Goal: Task Accomplishment & Management: Use online tool/utility

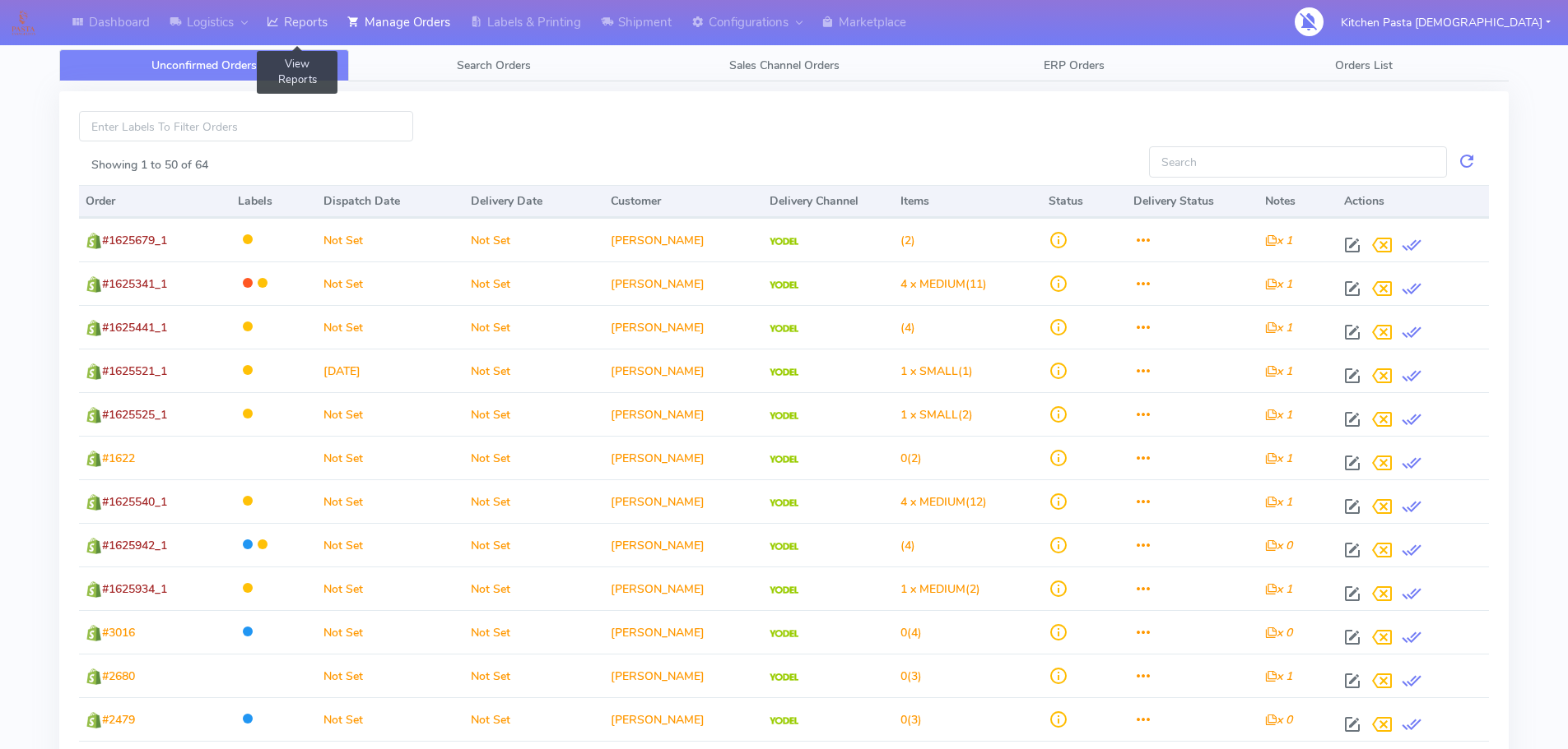
click at [326, 27] on link "Reports" at bounding box center [296, 22] width 81 height 45
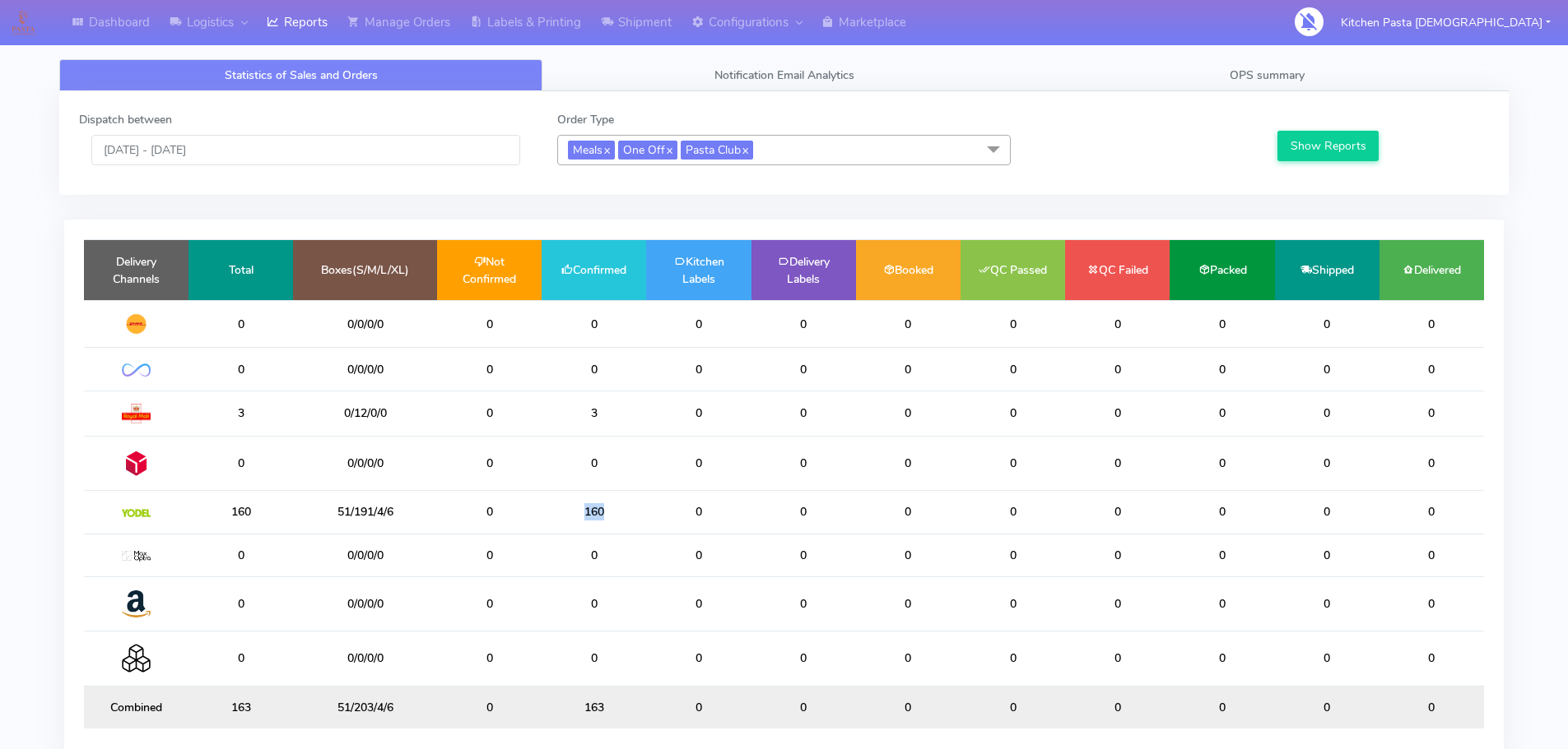
drag, startPoint x: 593, startPoint y: 525, endPoint x: 511, endPoint y: 521, distance: 82.1
click at [511, 521] on tr "160 51/191/4/6 0 160 0 0 0 0 0 0 0 0" at bounding box center [784, 512] width 1400 height 43
click at [244, 156] on input "[DATE] - [DATE]" at bounding box center [306, 150] width 429 height 30
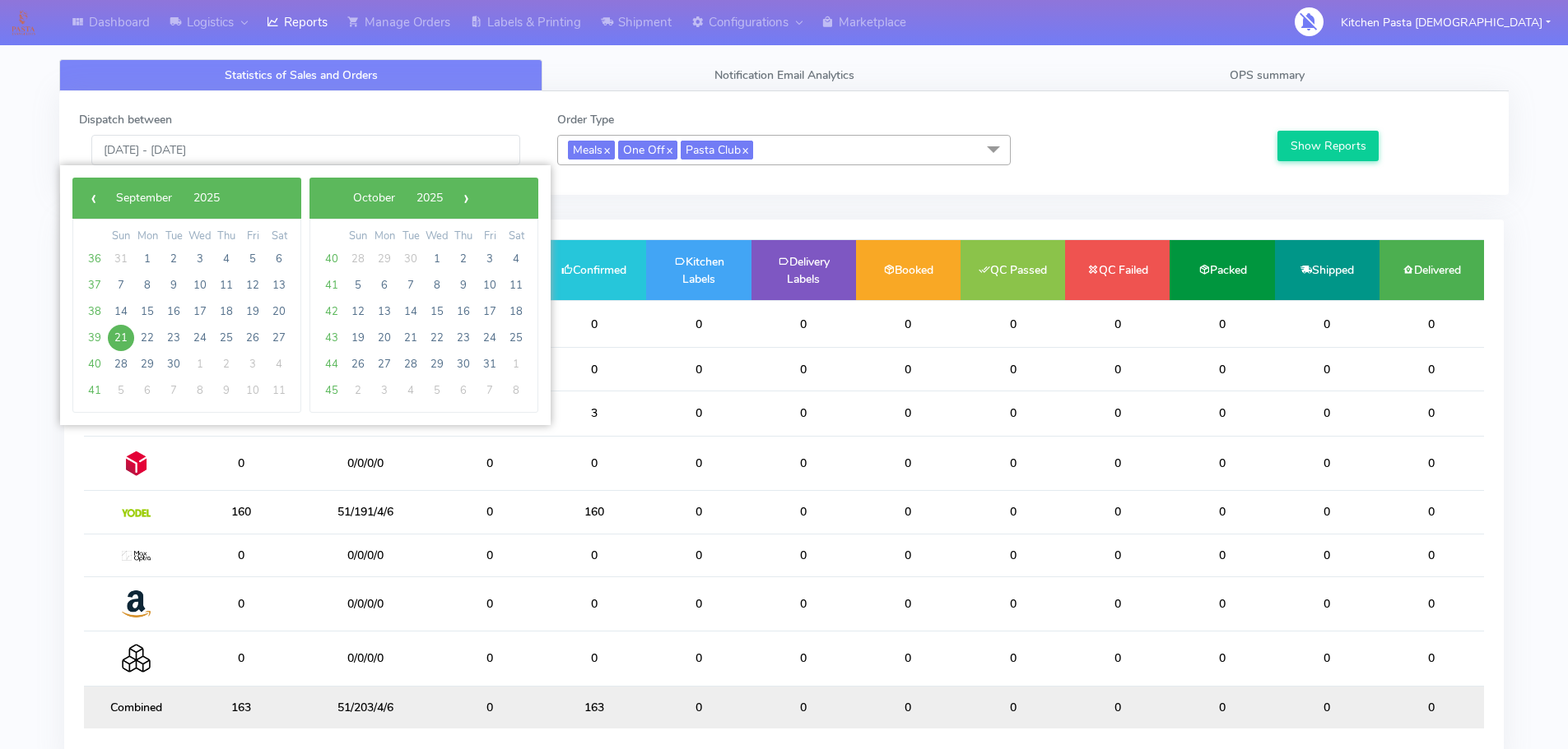
click at [135, 329] on td "22" at bounding box center [147, 338] width 26 height 26
click at [139, 332] on span "22" at bounding box center [147, 338] width 26 height 26
type input "22/09/2025 - 22/09/2025"
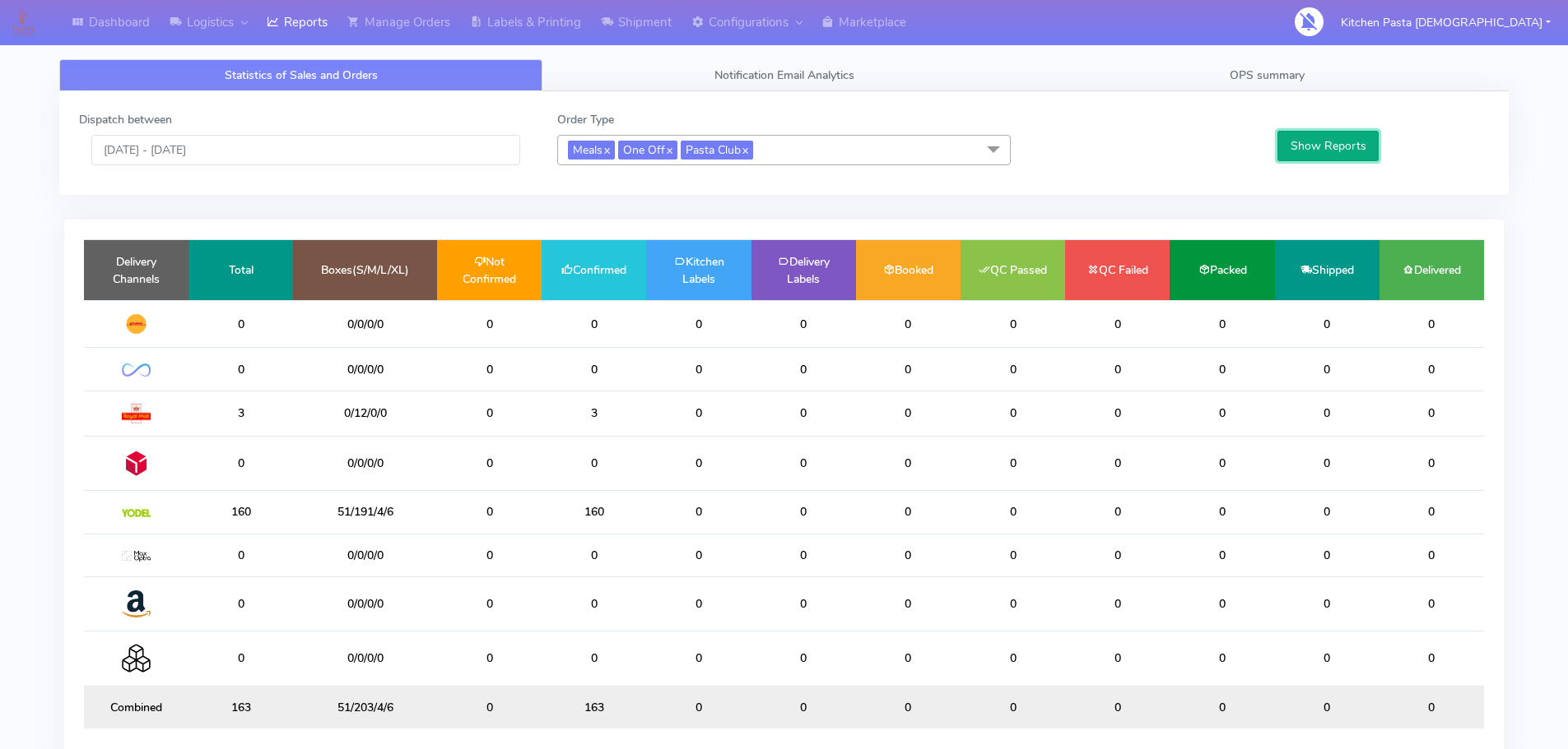
click at [1341, 160] on button "Show Reports" at bounding box center [1328, 145] width 101 height 30
click at [1272, 95] on div "Dispatch between 21/09/2025 - 21/09/2025 Order Type Meals x One Off x Pasta Clu…" at bounding box center [784, 143] width 1449 height 103
click at [1278, 85] on link "OPS summary" at bounding box center [1267, 75] width 483 height 32
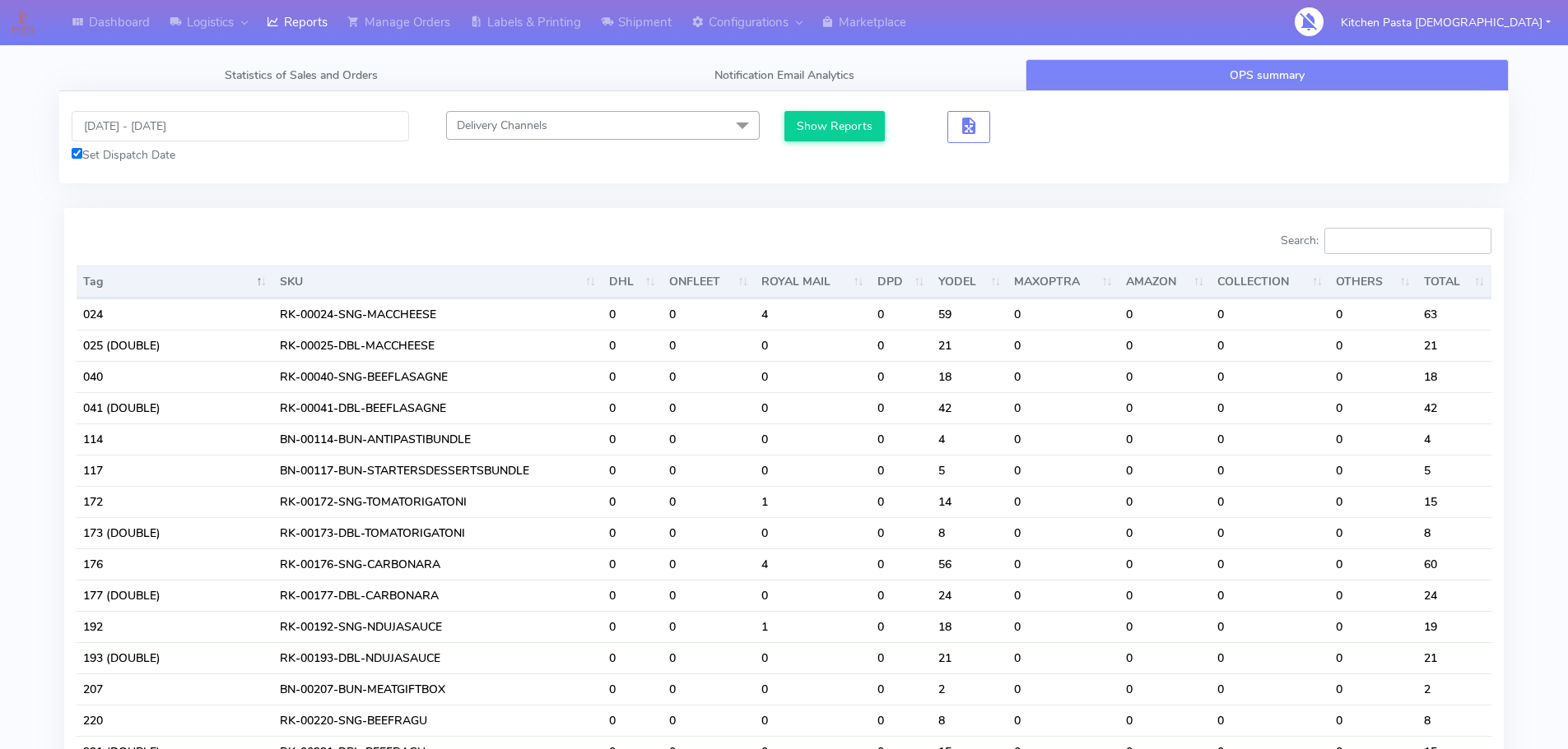
click at [1405, 241] on input "Search:" at bounding box center [1407, 241] width 167 height 26
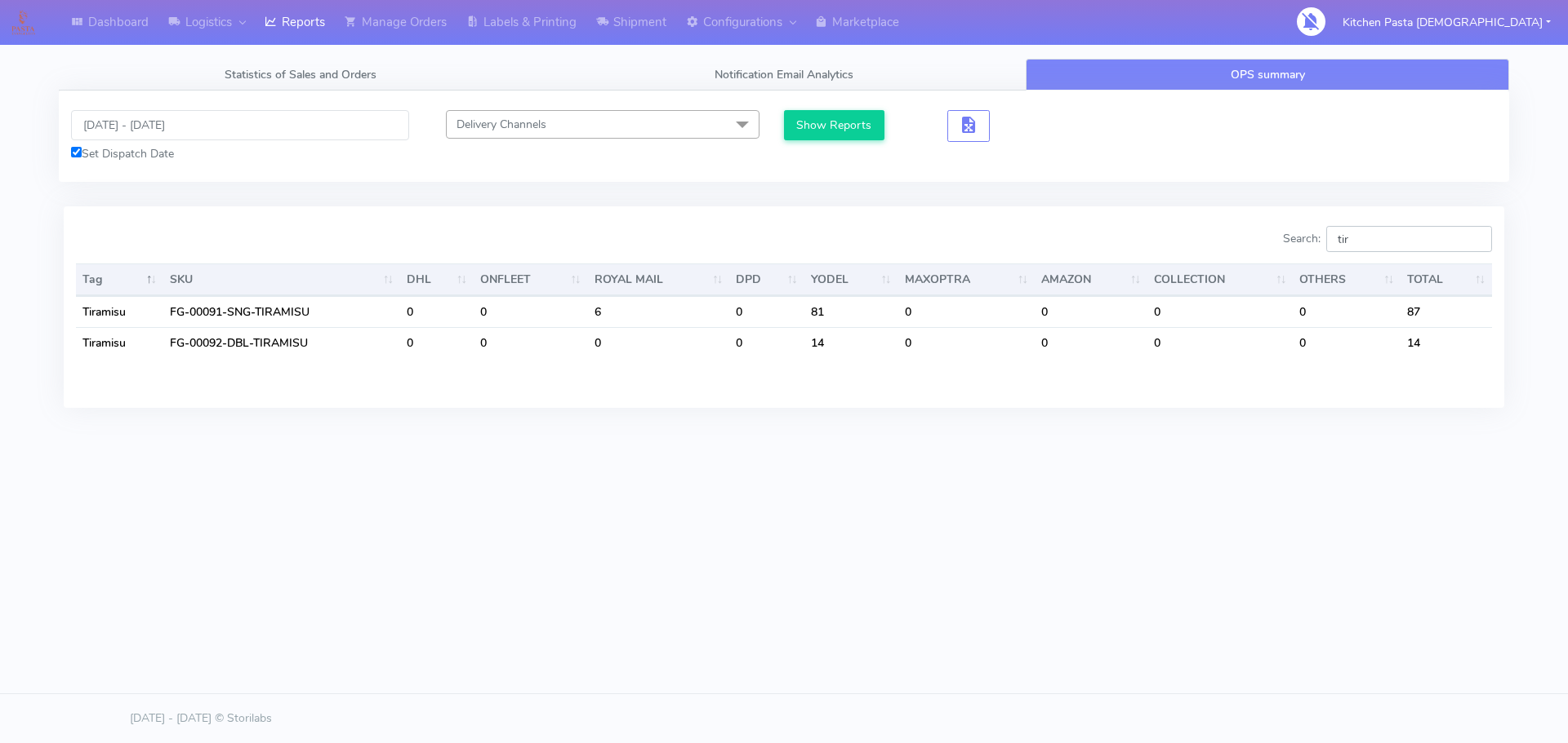
drag, startPoint x: 1381, startPoint y: 239, endPoint x: 1374, endPoint y: 247, distance: 10.6
click at [1374, 247] on input "tir" at bounding box center [1408, 239] width 165 height 26
click at [1271, 236] on div "Search: tir" at bounding box center [1144, 243] width 696 height 33
drag, startPoint x: 1356, startPoint y: 249, endPoint x: 1341, endPoint y: 245, distance: 15.5
click at [1341, 245] on input "tir" at bounding box center [1408, 239] width 165 height 26
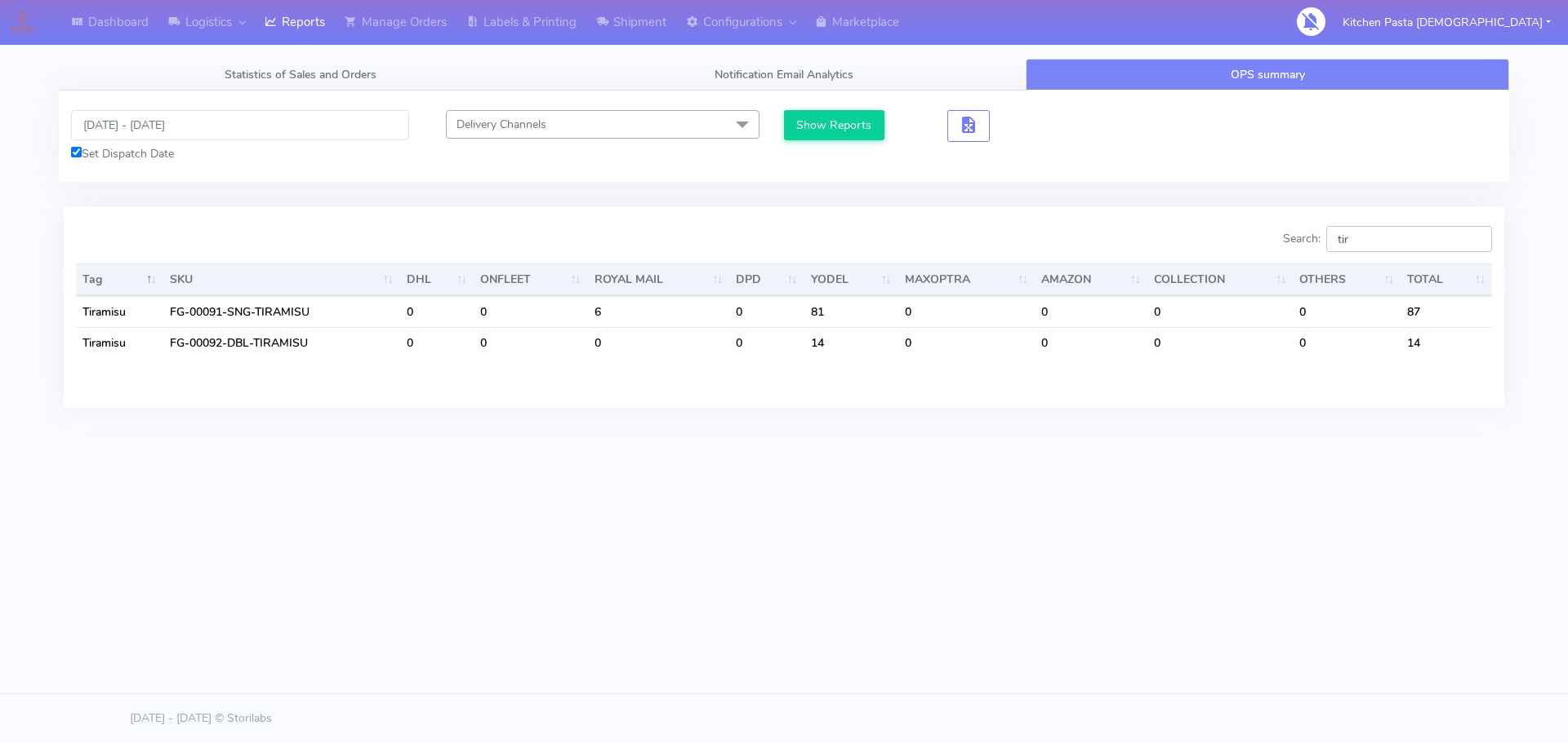
drag, startPoint x: 1384, startPoint y: 246, endPoint x: 1334, endPoint y: 248, distance: 50.0
click at [1335, 248] on label "Search: tir" at bounding box center [1387, 239] width 209 height 26
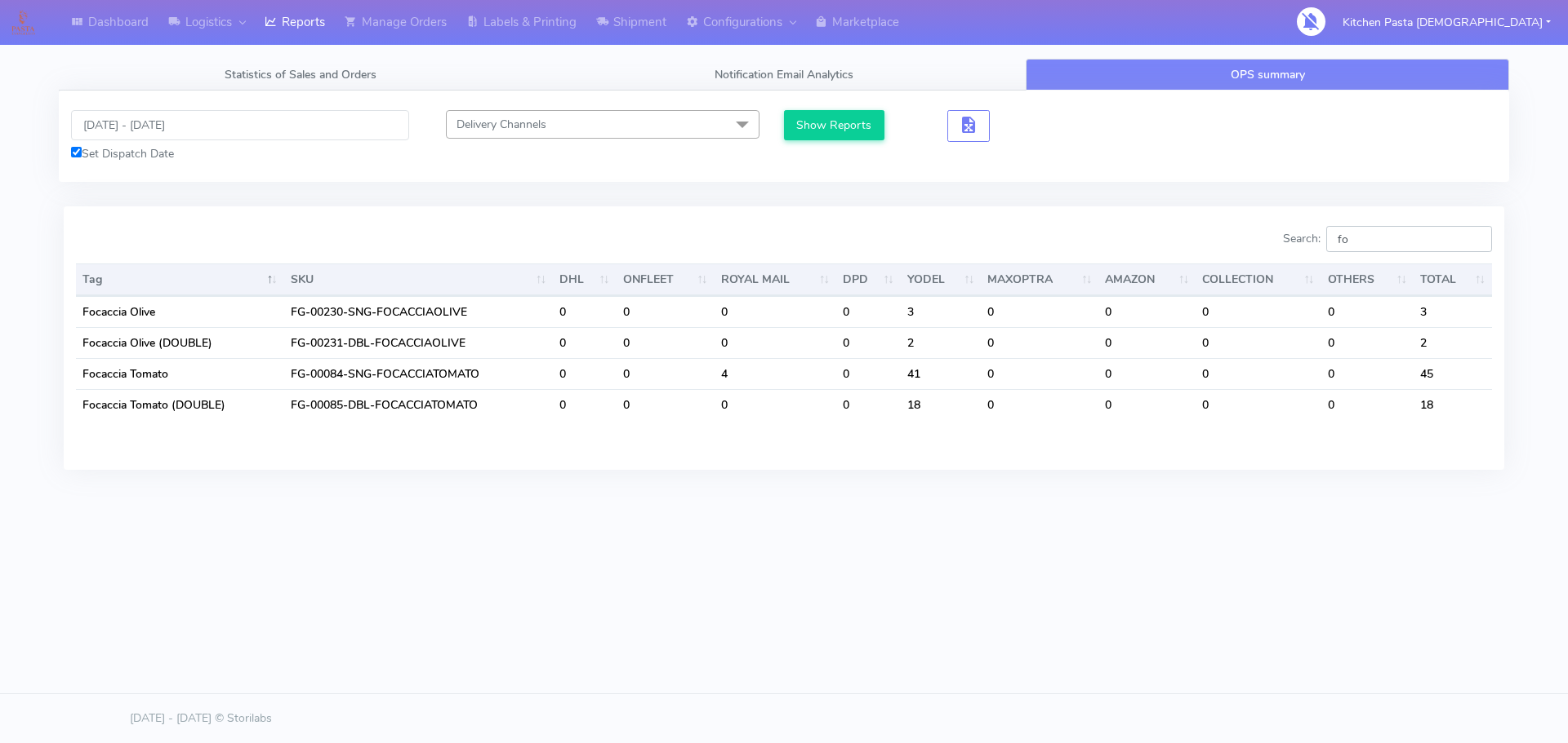
type input "f"
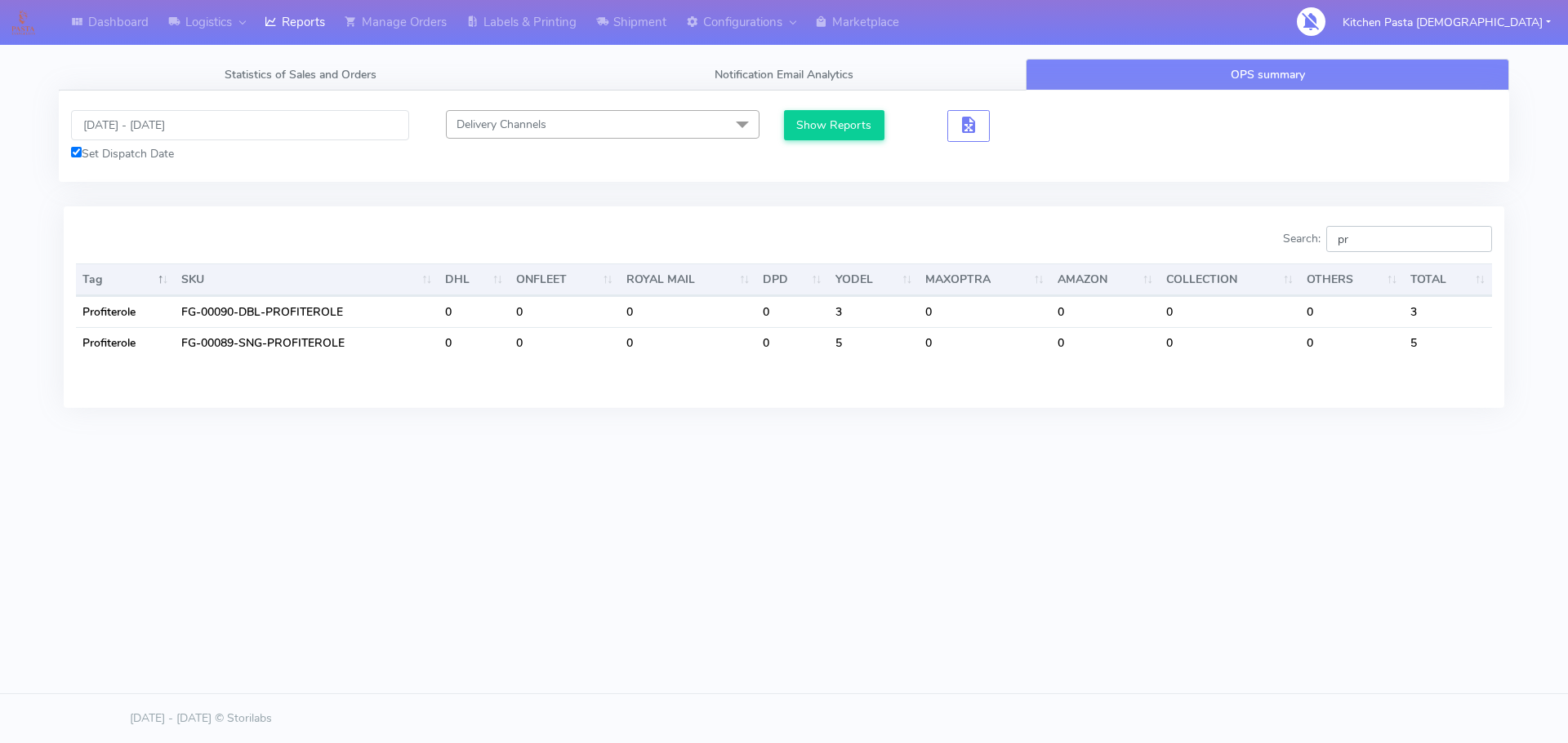
type input "pro"
drag, startPoint x: 1394, startPoint y: 231, endPoint x: 1332, endPoint y: 217, distance: 63.6
click at [1332, 217] on div "Search: pro Tag SKU DHL ONFLEET ROYAL MAIL DPD YODEL MAXOPTRA AMAZON COLLECTION…" at bounding box center [784, 307] width 1440 height 201
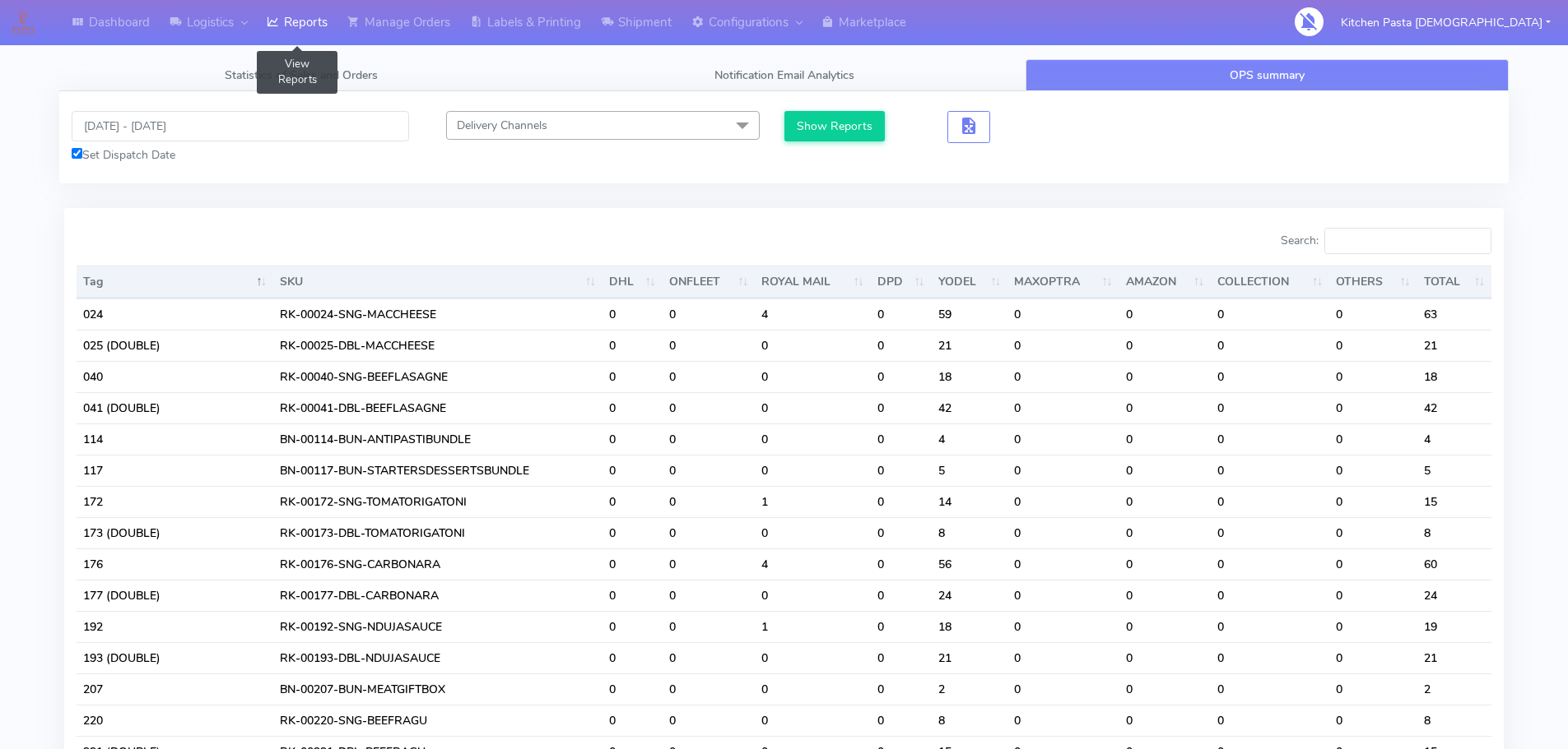
click at [263, 34] on link "Reports" at bounding box center [296, 22] width 81 height 45
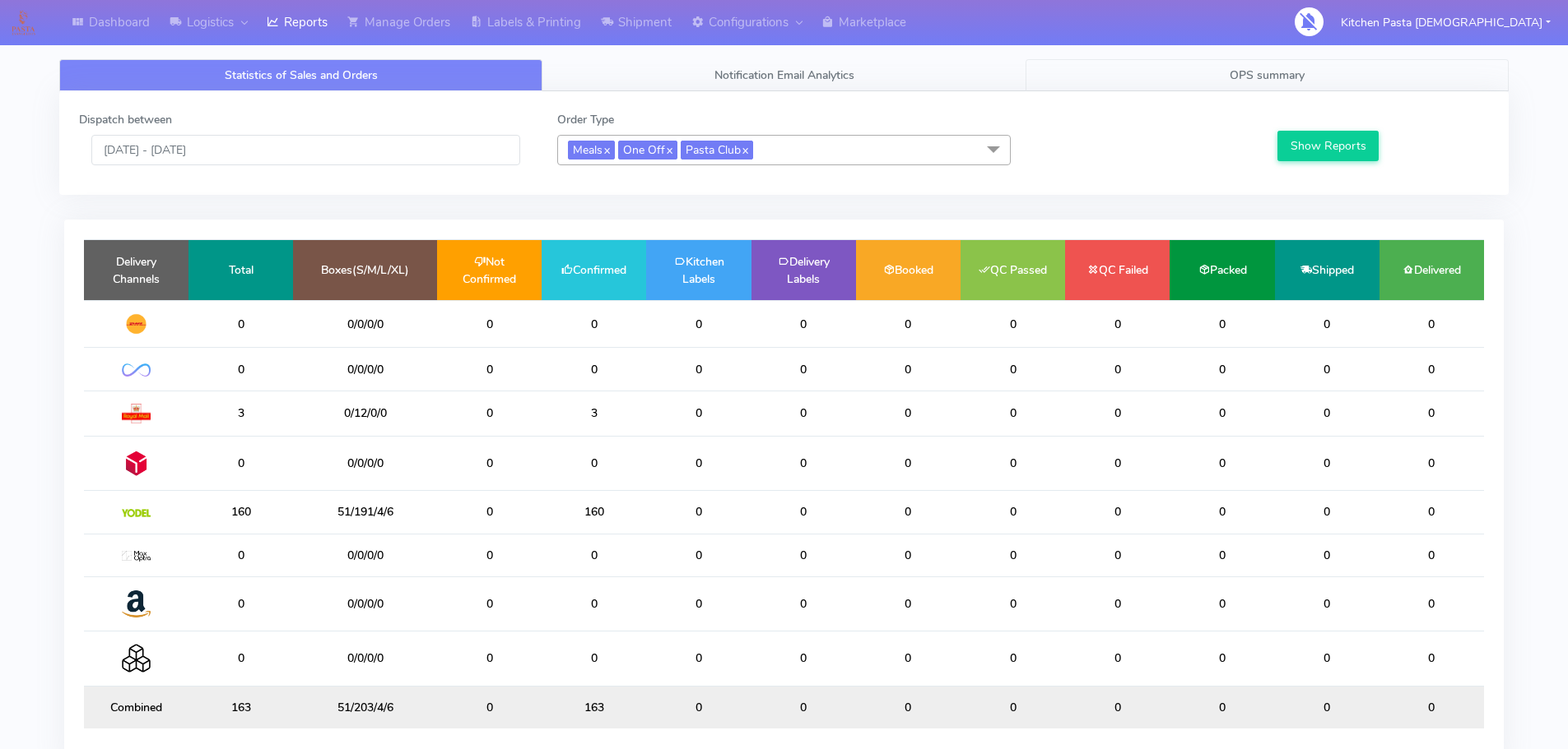
click at [1263, 74] on span "OPS summary" at bounding box center [1267, 75] width 75 height 16
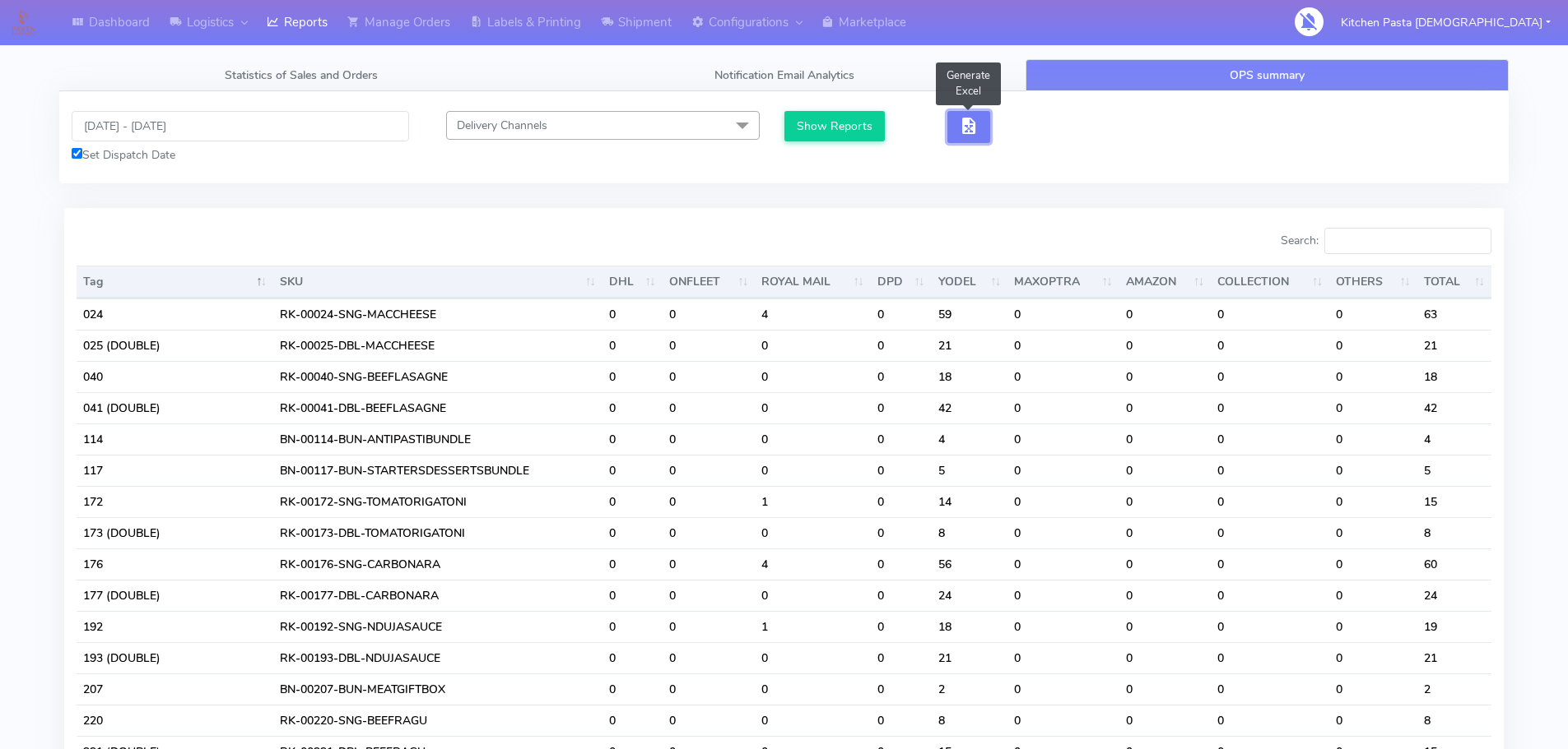
click at [956, 131] on button "button" at bounding box center [969, 127] width 43 height 32
click at [980, 135] on button "button" at bounding box center [969, 127] width 43 height 32
click at [967, 122] on span "button" at bounding box center [969, 130] width 19 height 16
click at [1019, 123] on span "button" at bounding box center [1029, 130] width 19 height 16
click at [279, 23] on icon at bounding box center [273, 21] width 13 height 17
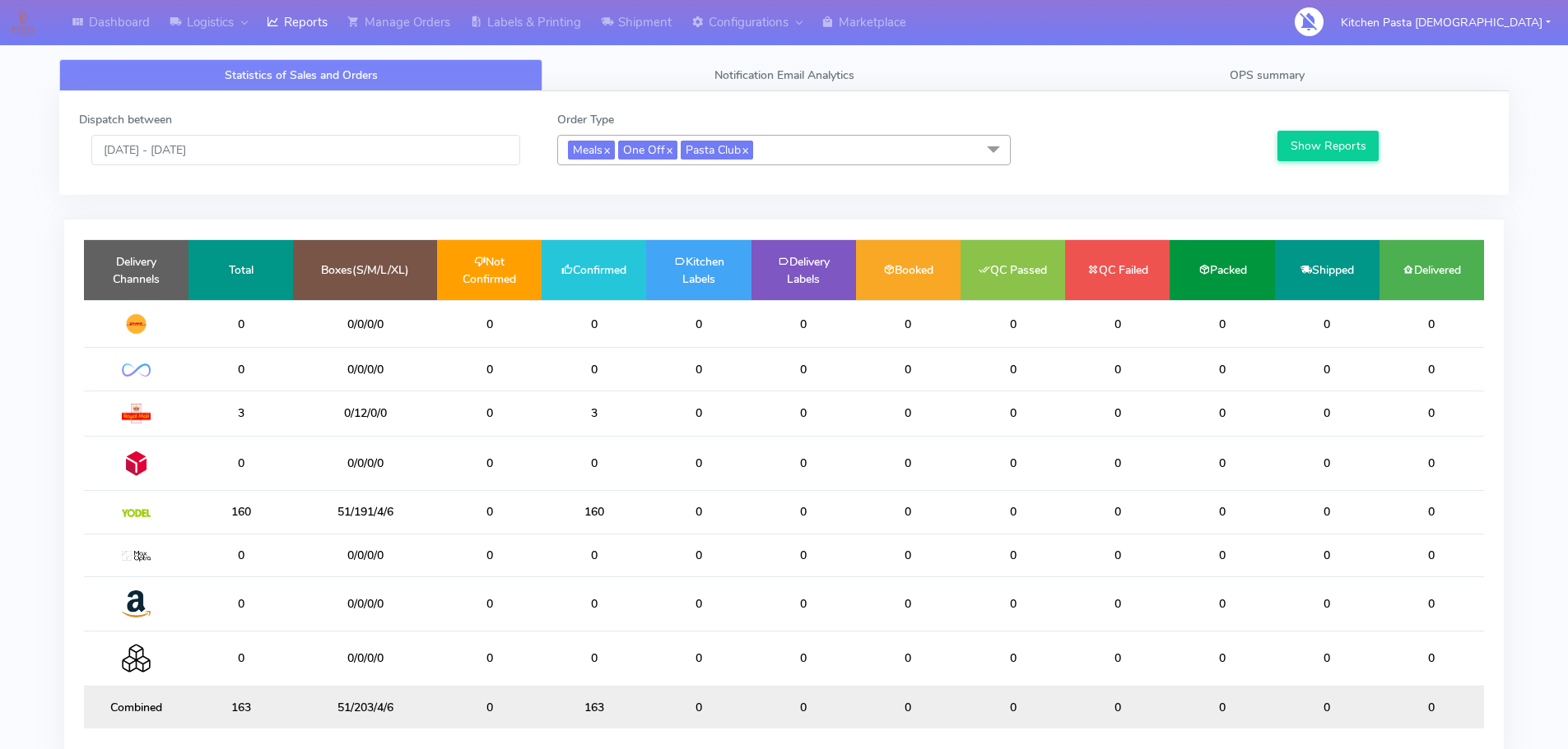
click at [1298, 57] on div "Statistics of Sales and Orders Notification Email Analytics OPS summary Dispatc…" at bounding box center [784, 421] width 1474 height 743
click at [1298, 82] on link "OPS summary" at bounding box center [1267, 75] width 483 height 32
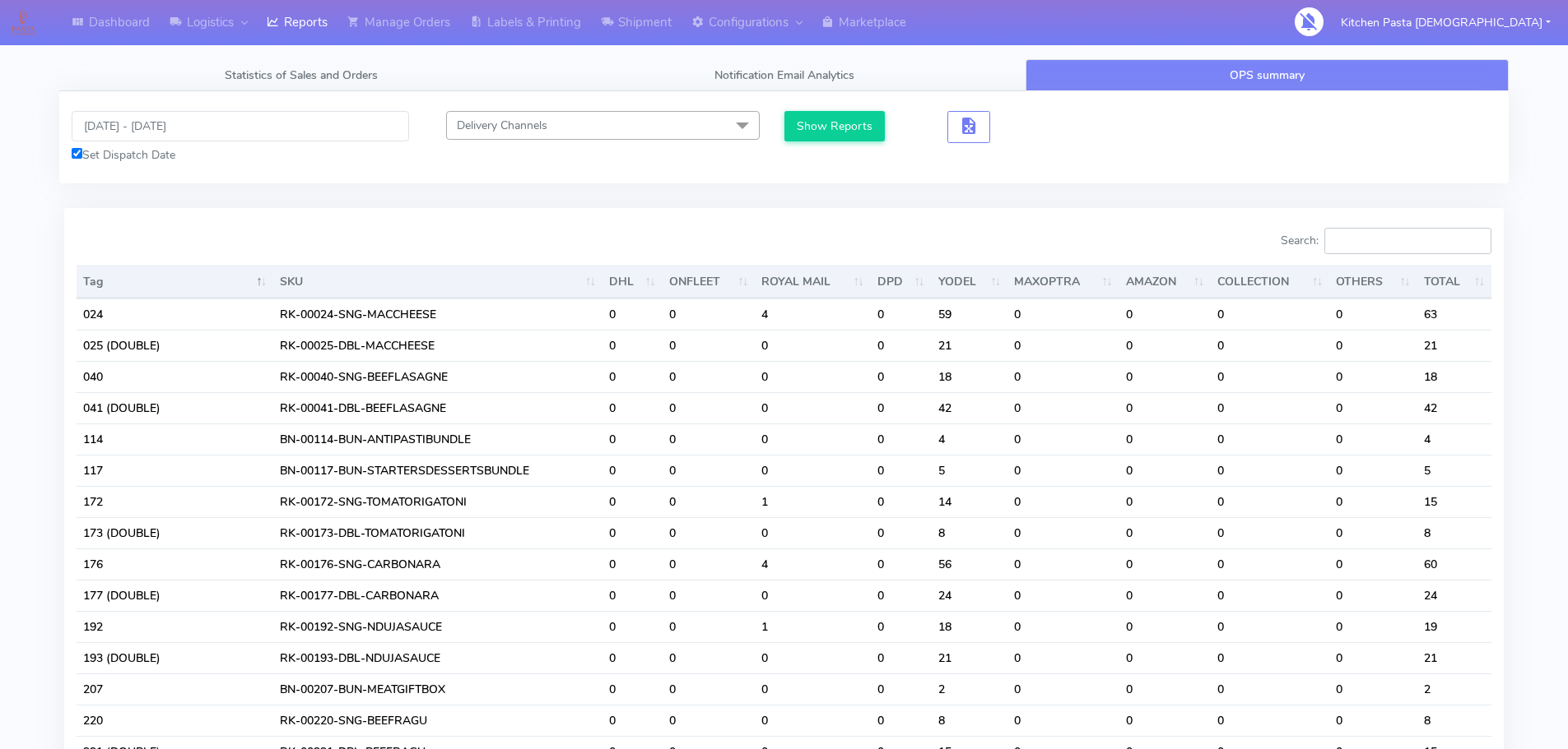
click at [1388, 241] on input "Search:" at bounding box center [1407, 241] width 167 height 26
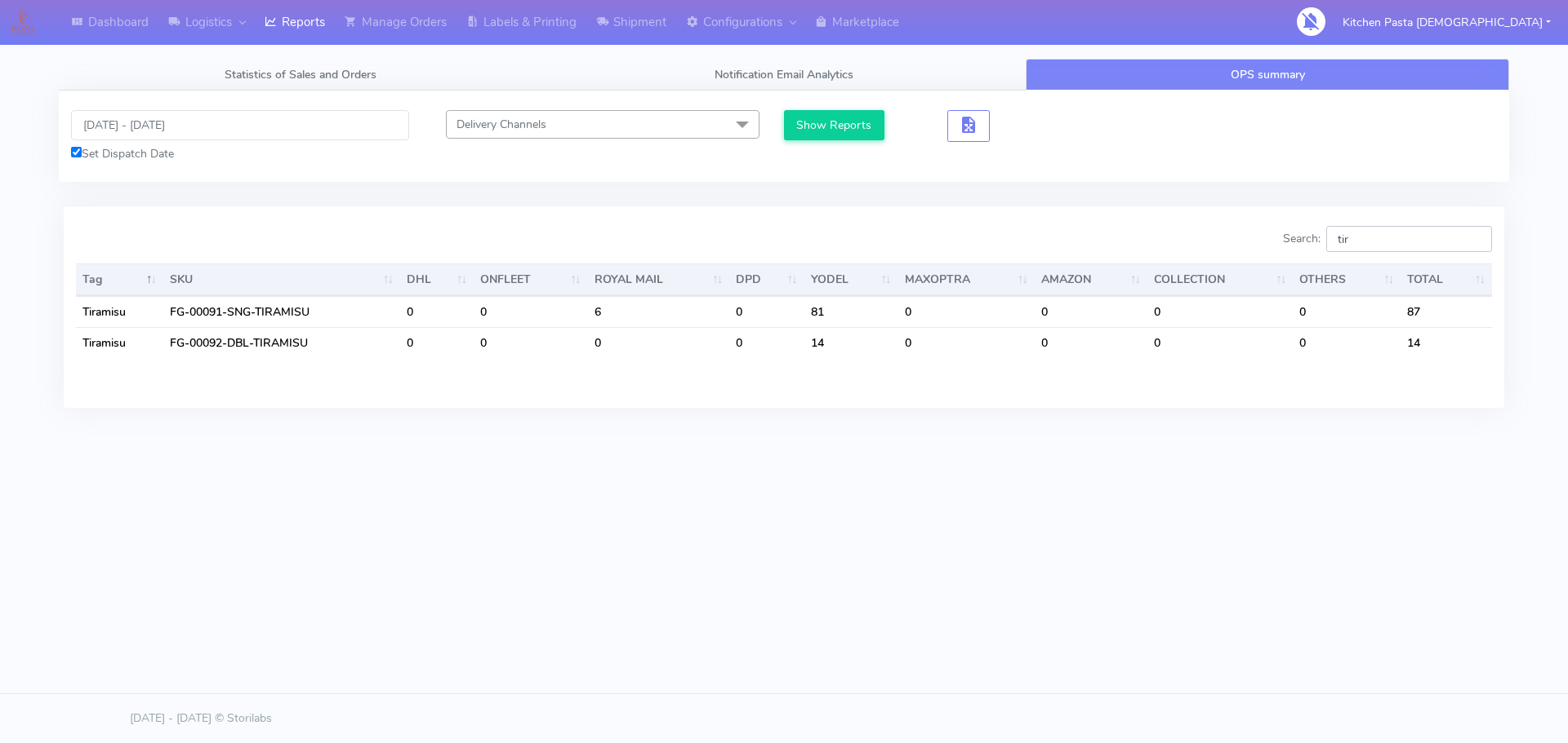
drag, startPoint x: 1378, startPoint y: 232, endPoint x: 1225, endPoint y: 225, distance: 153.2
click at [1225, 225] on div "Search: tir Tag SKU DHL ONFLEET ROYAL MAIL DPD YODEL MAXOPTRA AMAZON COLLECTION…" at bounding box center [784, 307] width 1440 height 201
type input "pro"
drag, startPoint x: 1394, startPoint y: 250, endPoint x: 1242, endPoint y: 255, distance: 152.1
click at [1242, 255] on div "Search: pro" at bounding box center [1144, 243] width 696 height 33
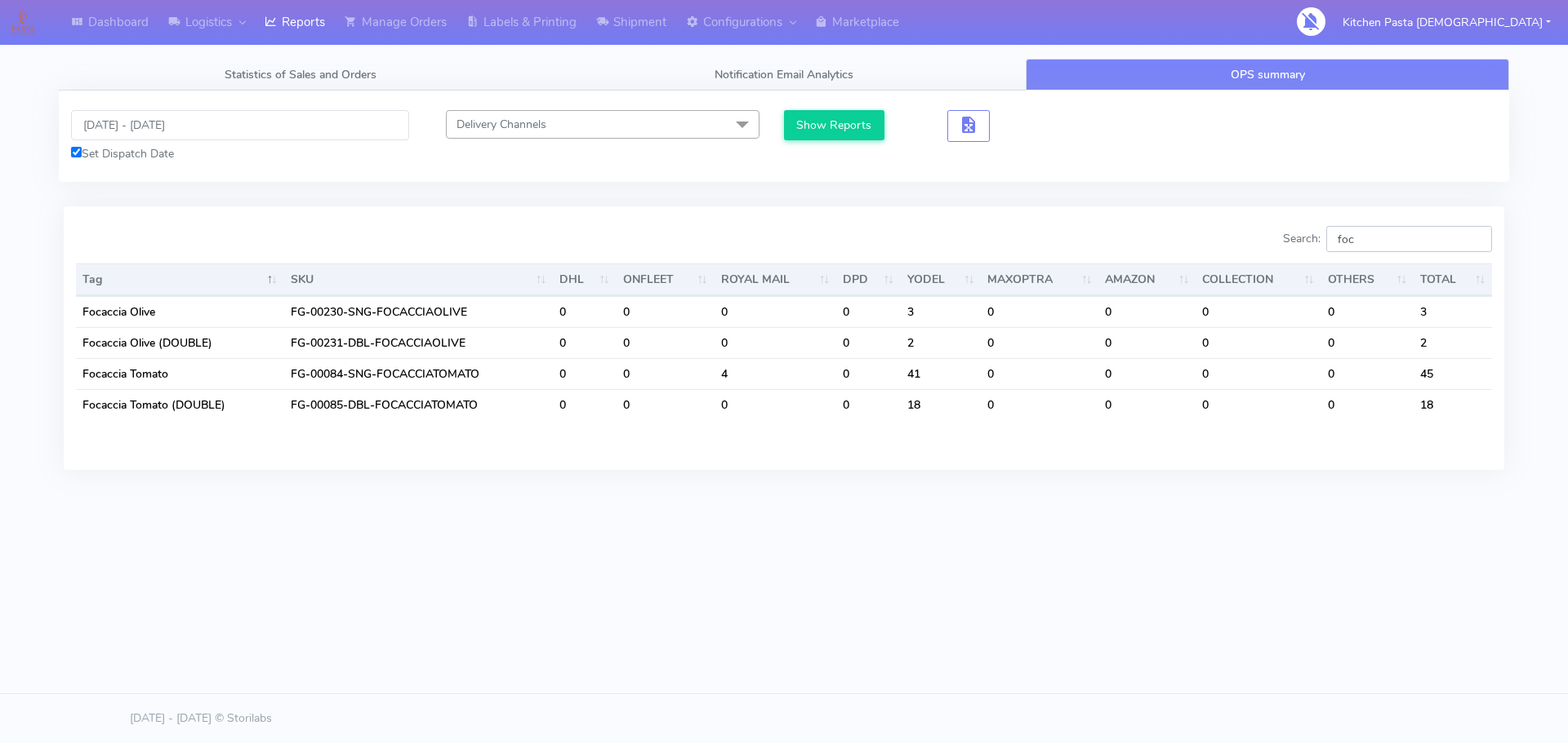
drag, startPoint x: 1372, startPoint y: 237, endPoint x: 1251, endPoint y: 227, distance: 121.4
click at [1253, 227] on div "Search: foc" at bounding box center [1144, 243] width 696 height 33
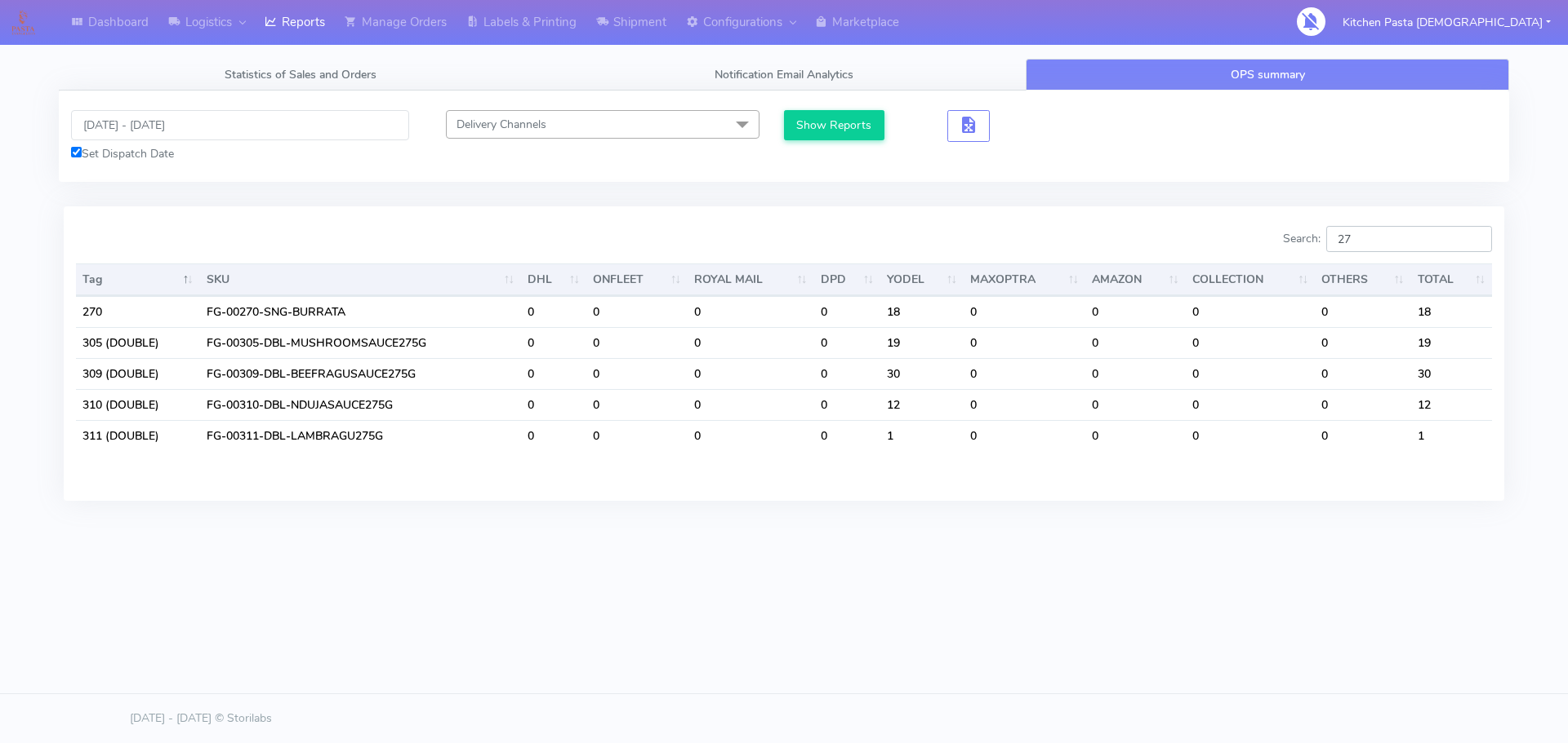
type input "270"
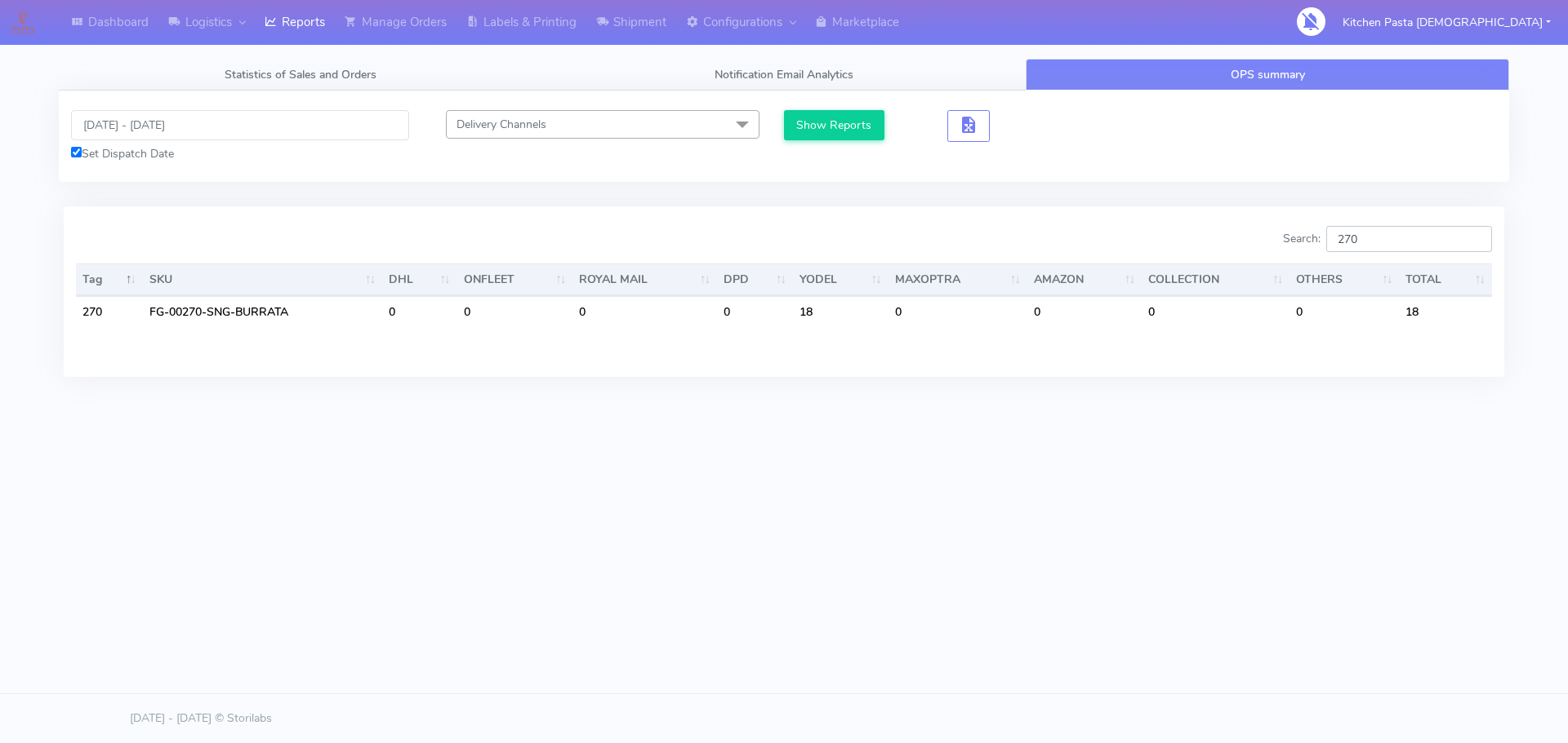
drag, startPoint x: 1389, startPoint y: 234, endPoint x: 1134, endPoint y: 234, distance: 255.0
click at [1134, 234] on div "Search: 270" at bounding box center [1144, 243] width 696 height 33
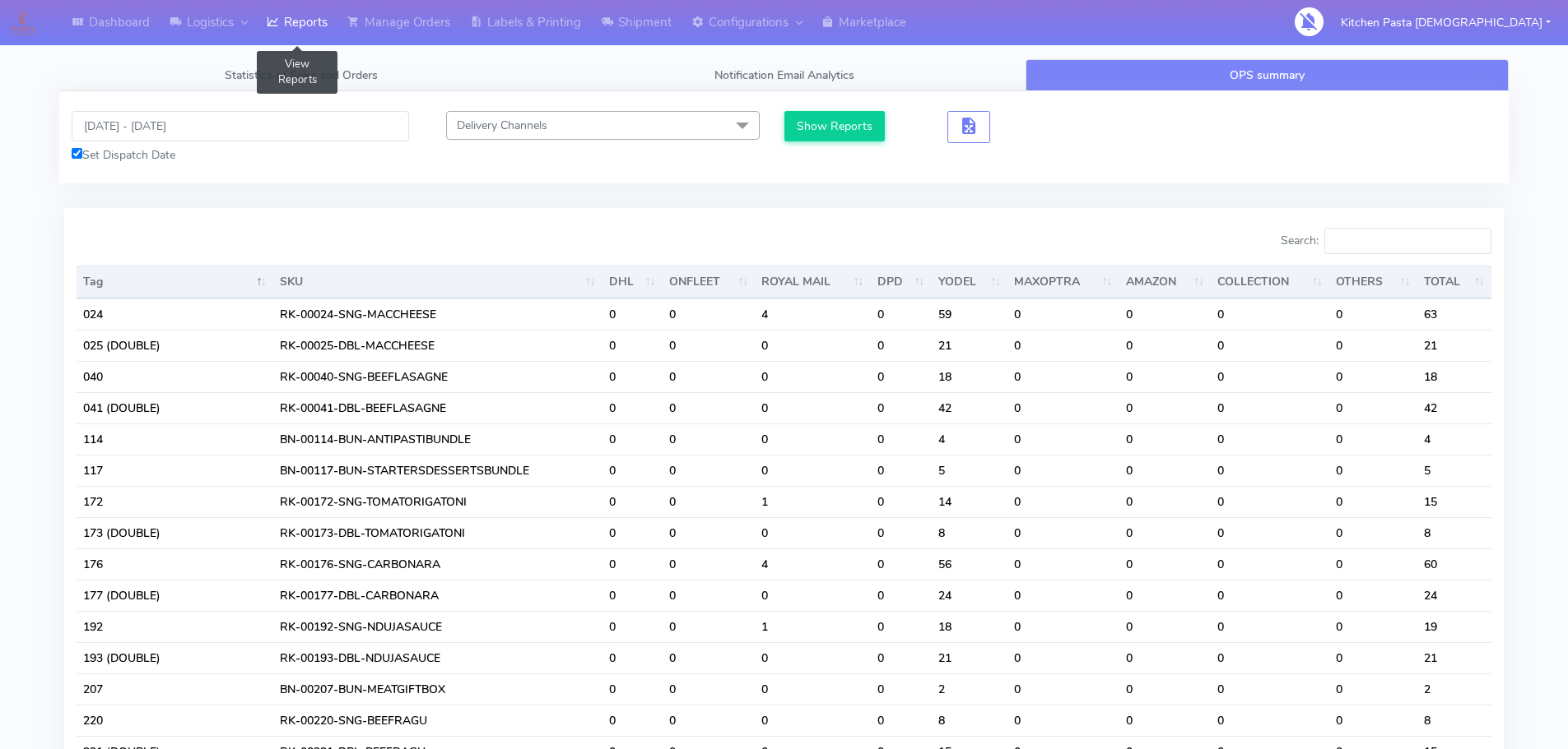
click at [325, 19] on link "Reports" at bounding box center [296, 22] width 81 height 45
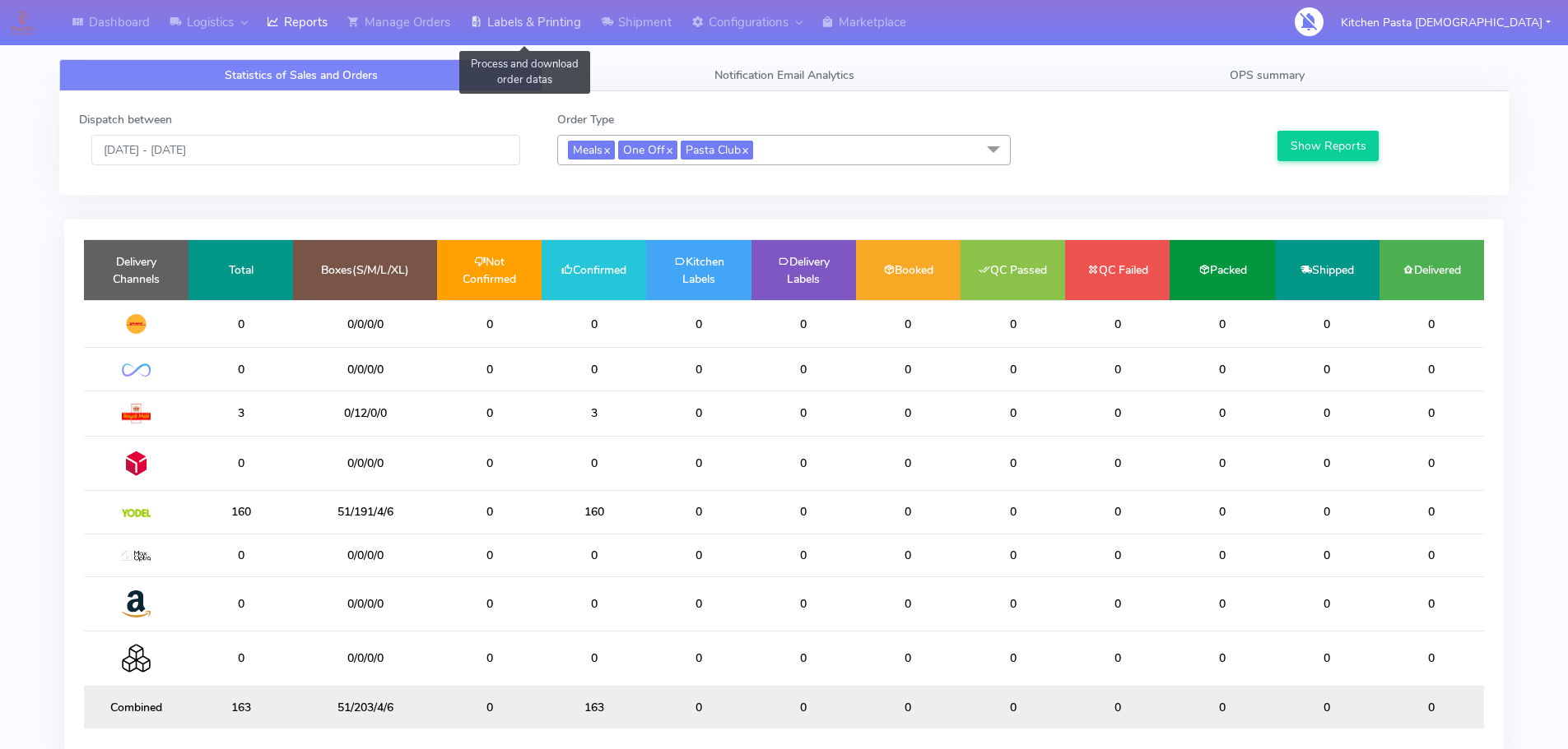
click at [491, 24] on link "Labels & Printing" at bounding box center [525, 22] width 131 height 45
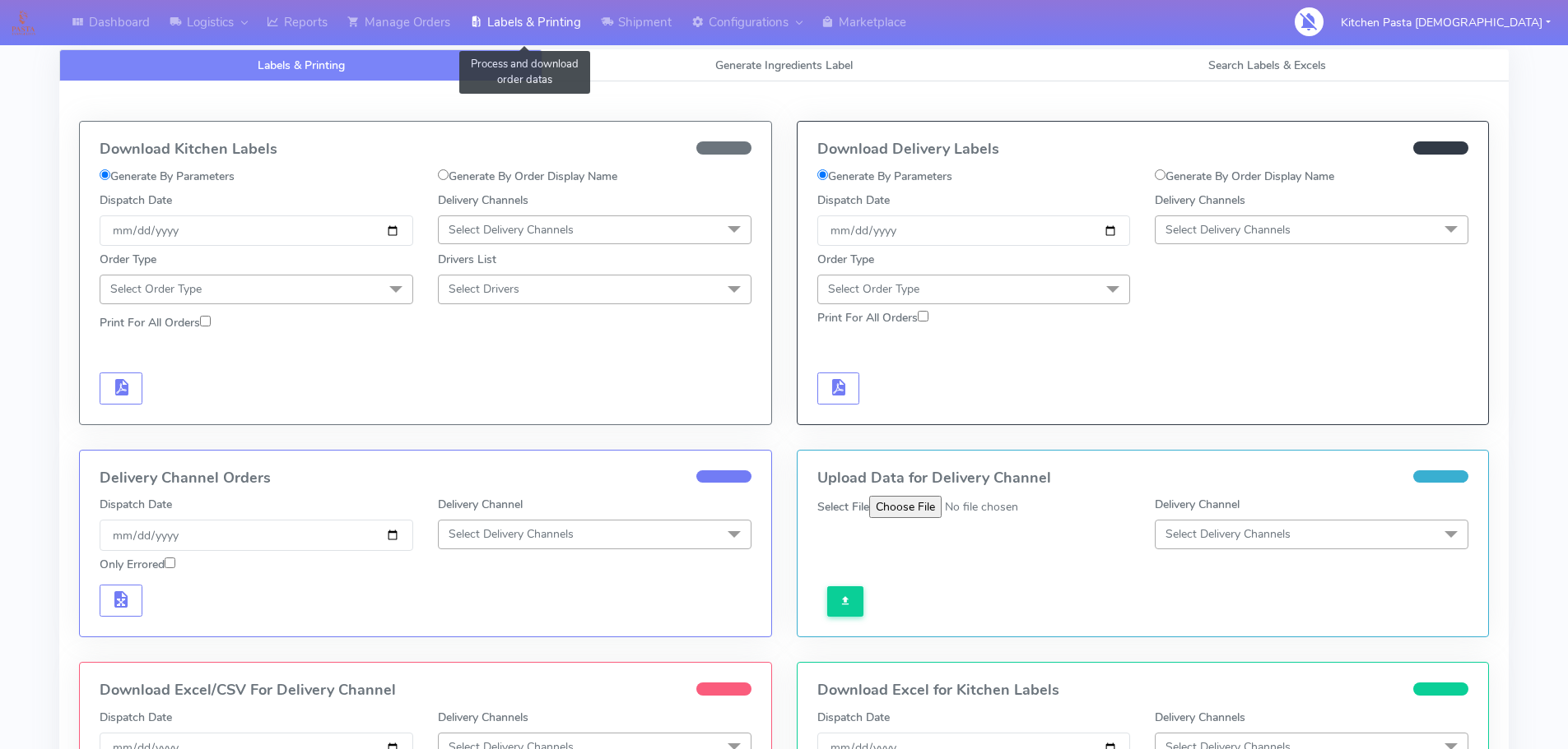
select select
click at [711, 60] on link "Generate Ingredients Label" at bounding box center [784, 65] width 483 height 32
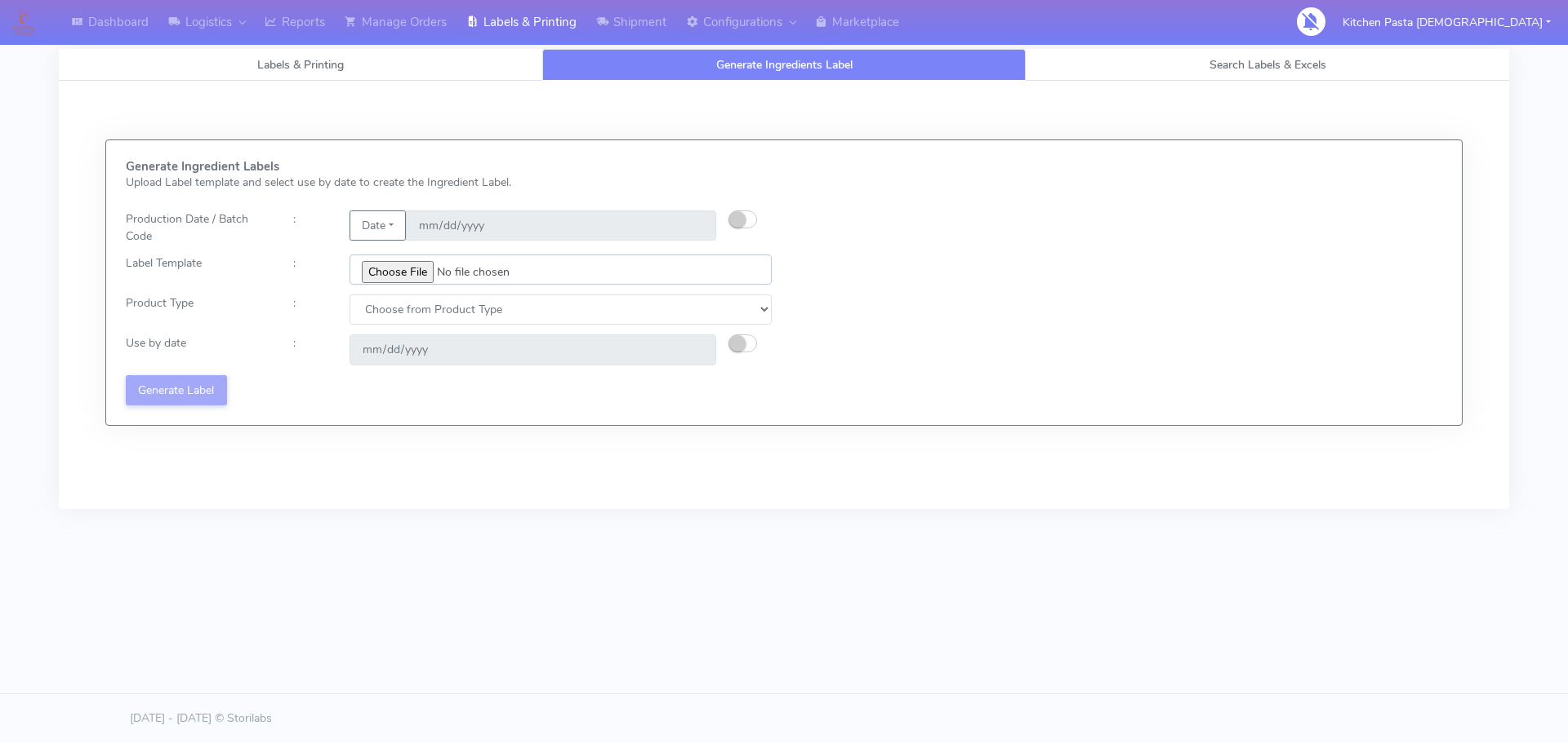
click at [396, 271] on input "file" at bounding box center [560, 269] width 422 height 30
type input "C:\fakepath\Classic Tiramisu V1.jpg"
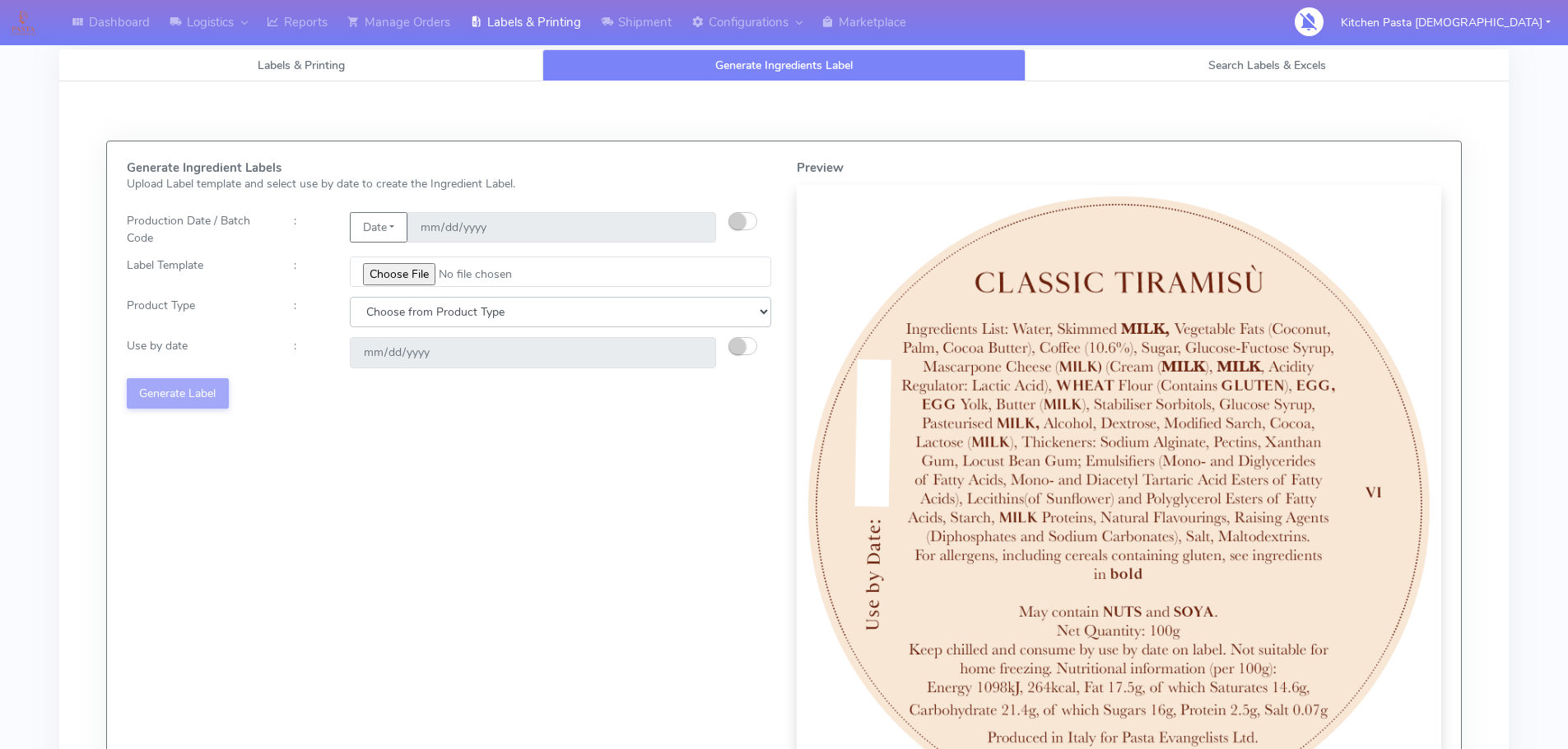
click at [499, 305] on select "Choose from Product Type ECOM ERETAIL CIRCULAR CIRC_DESERTS LASAGNE" at bounding box center [560, 312] width 421 height 30
select select "3"
click at [350, 297] on select "Choose from Product Type ECOM ERETAIL CIRCULAR CIRC_DESERTS LASAGNE" at bounding box center [560, 312] width 421 height 30
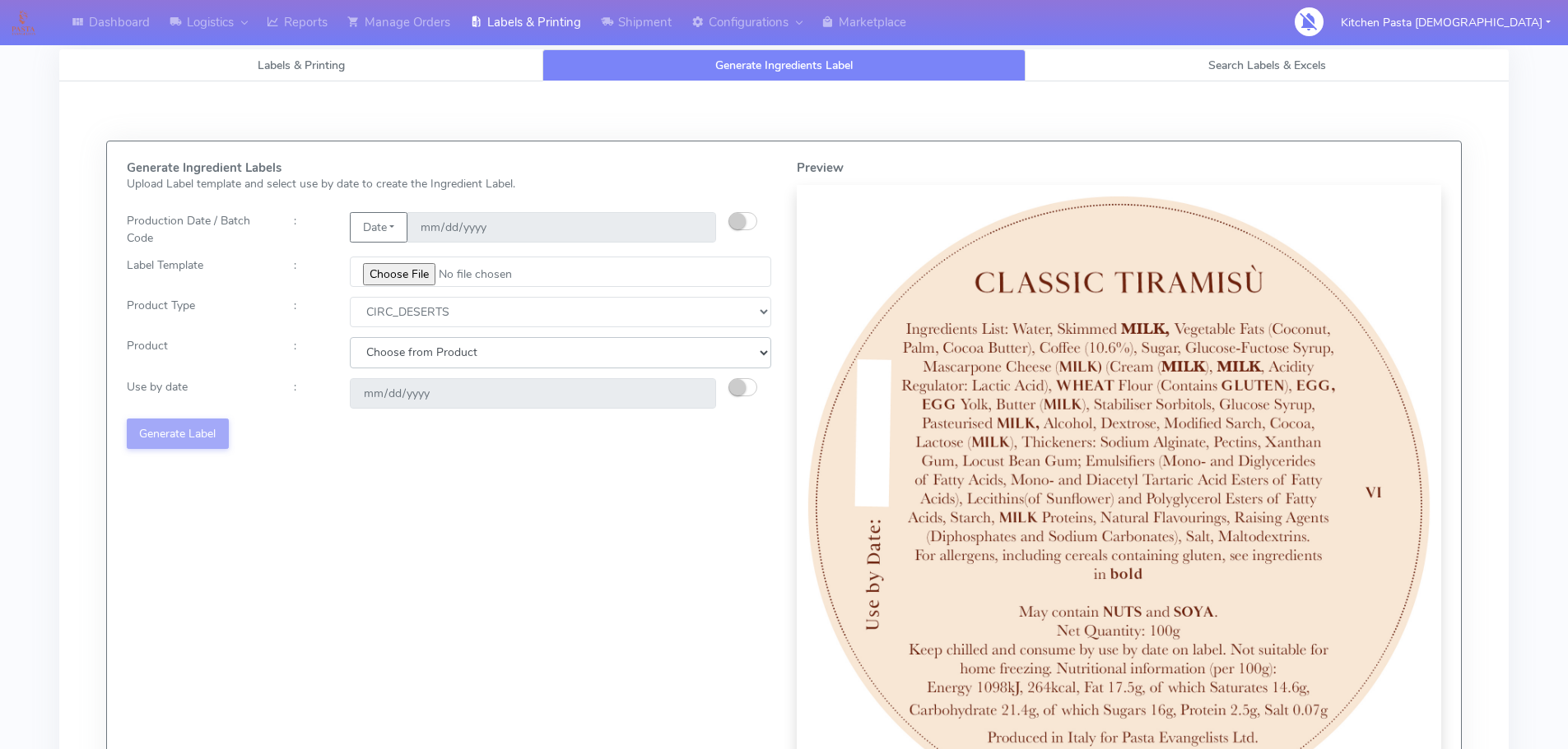
click at [463, 356] on select "Choose from Product CLASSIC_TIRAMISU CREMA_AMARENA PROFITEROLES" at bounding box center [560, 352] width 421 height 30
select select "0"
click at [350, 337] on select "Choose from Product CLASSIC_TIRAMISU CREMA_AMARENA PROFITEROLES" at bounding box center [560, 352] width 421 height 30
type input "2025-09-24"
click at [204, 439] on button "Generate Label" at bounding box center [177, 433] width 102 height 30
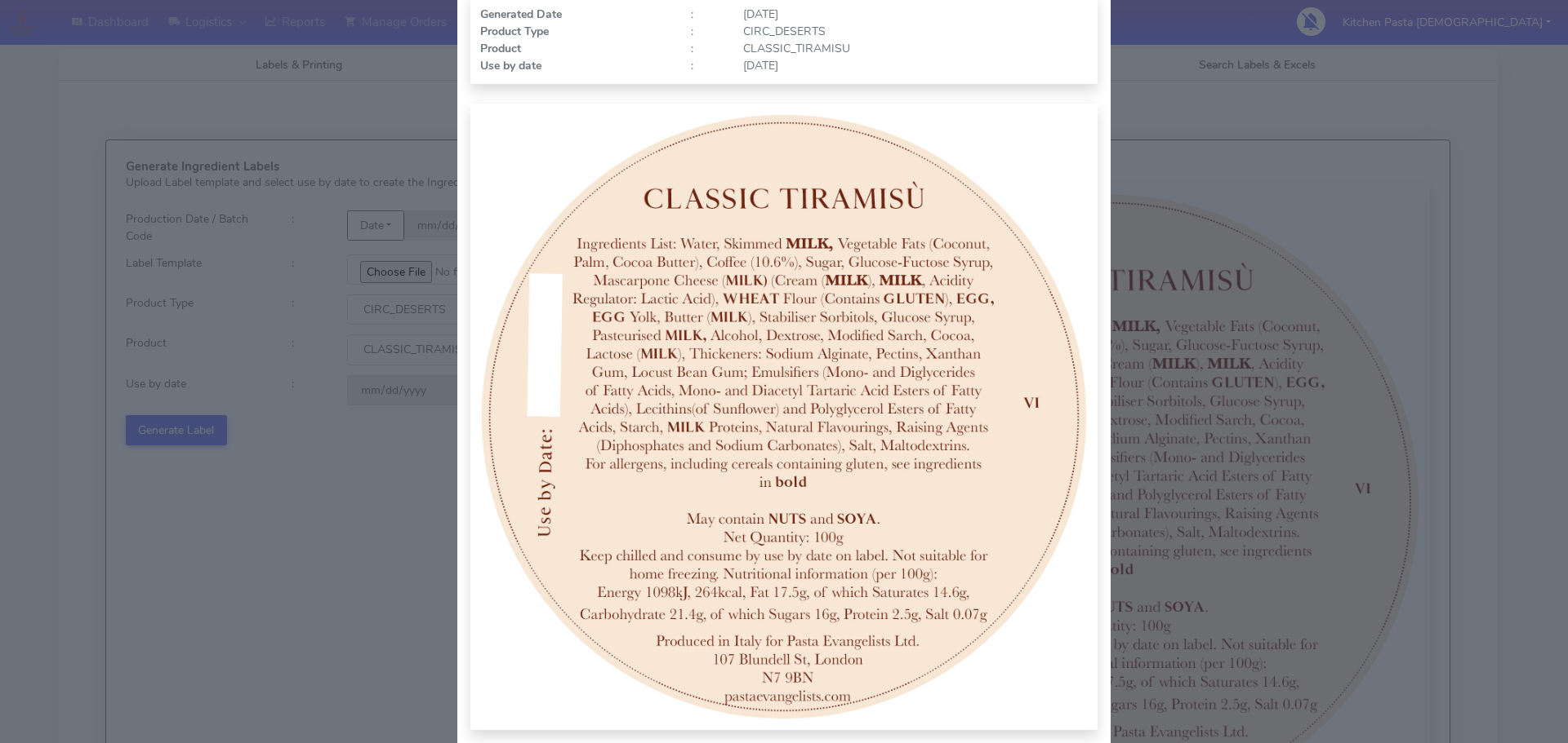
scroll to position [169, 0]
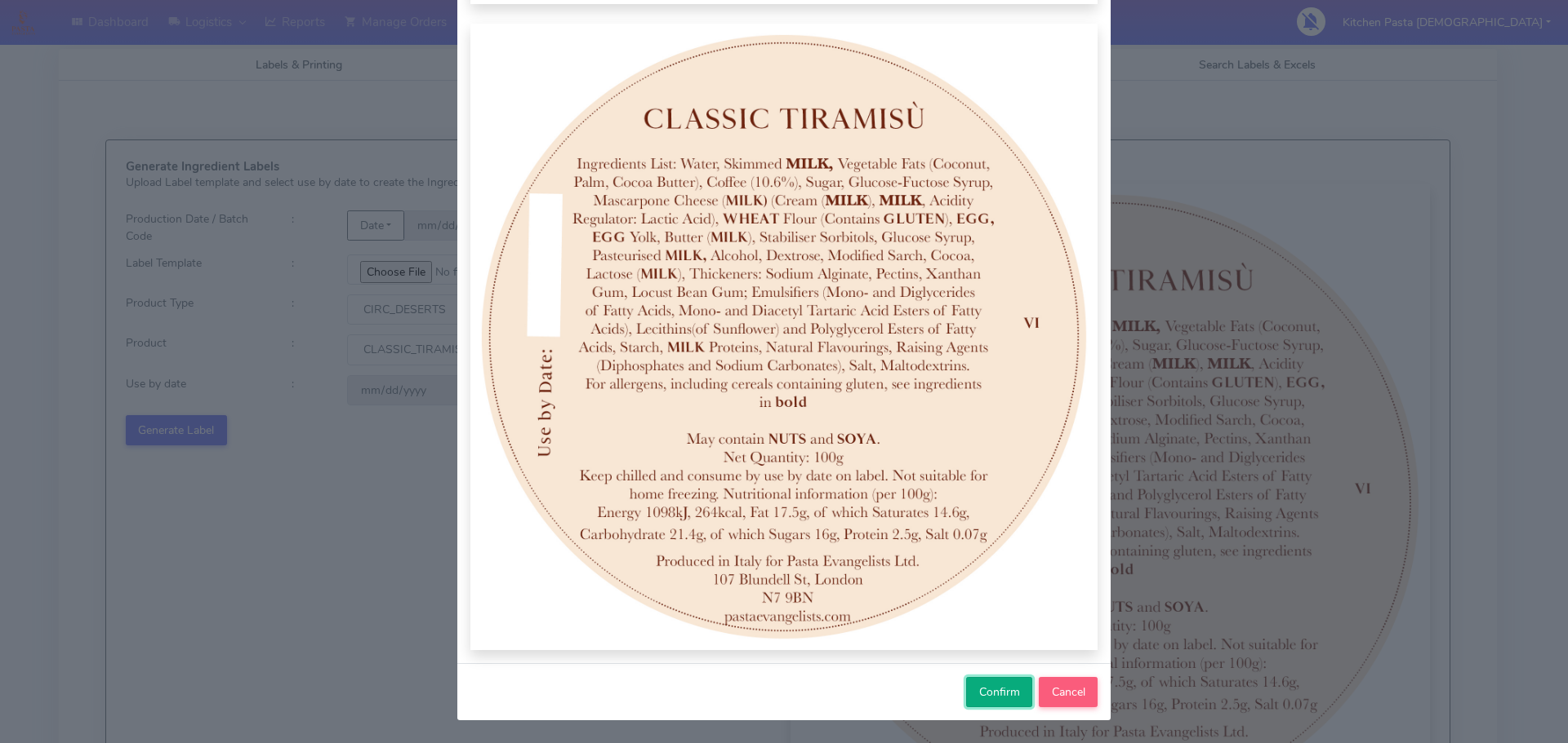
click at [989, 686] on span "Confirm" at bounding box center [1000, 693] width 41 height 15
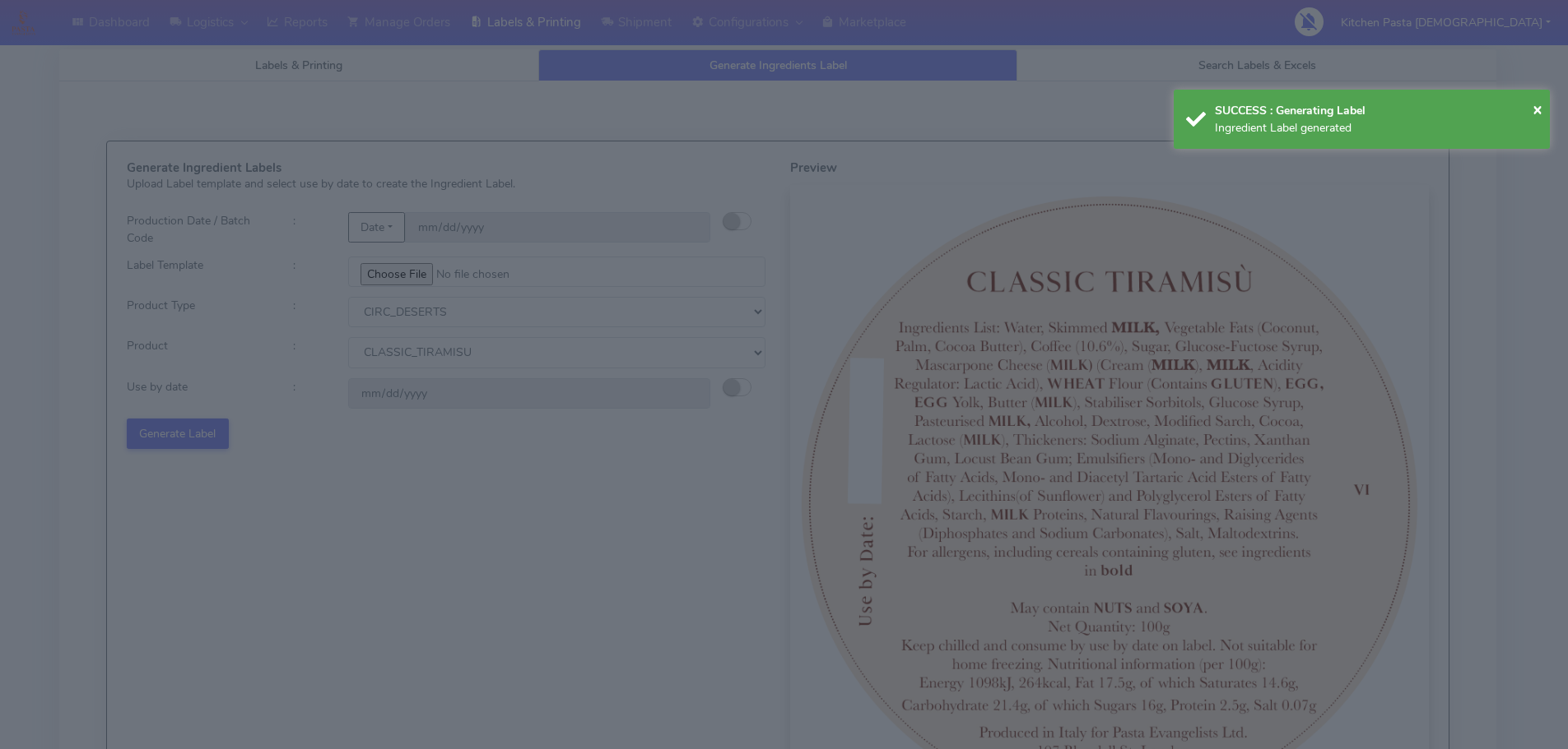
select select
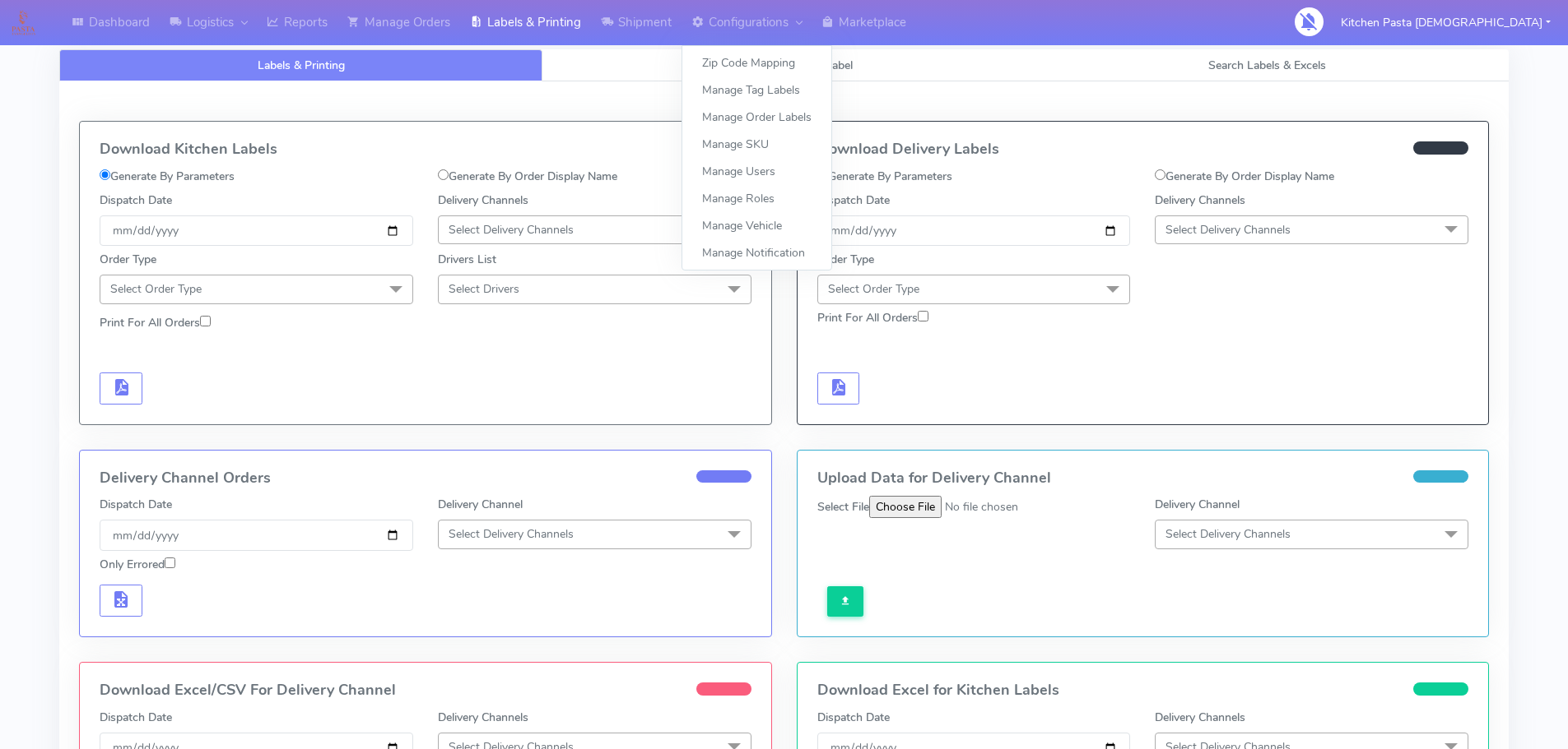
click at [734, 49] on div "Zip Code Mapping Manage Tag Labels Manage Order Labels Manage SKU Manage Users …" at bounding box center [756, 157] width 151 height 225
click at [626, 64] on link "Generate Ingredients Label" at bounding box center [784, 65] width 483 height 32
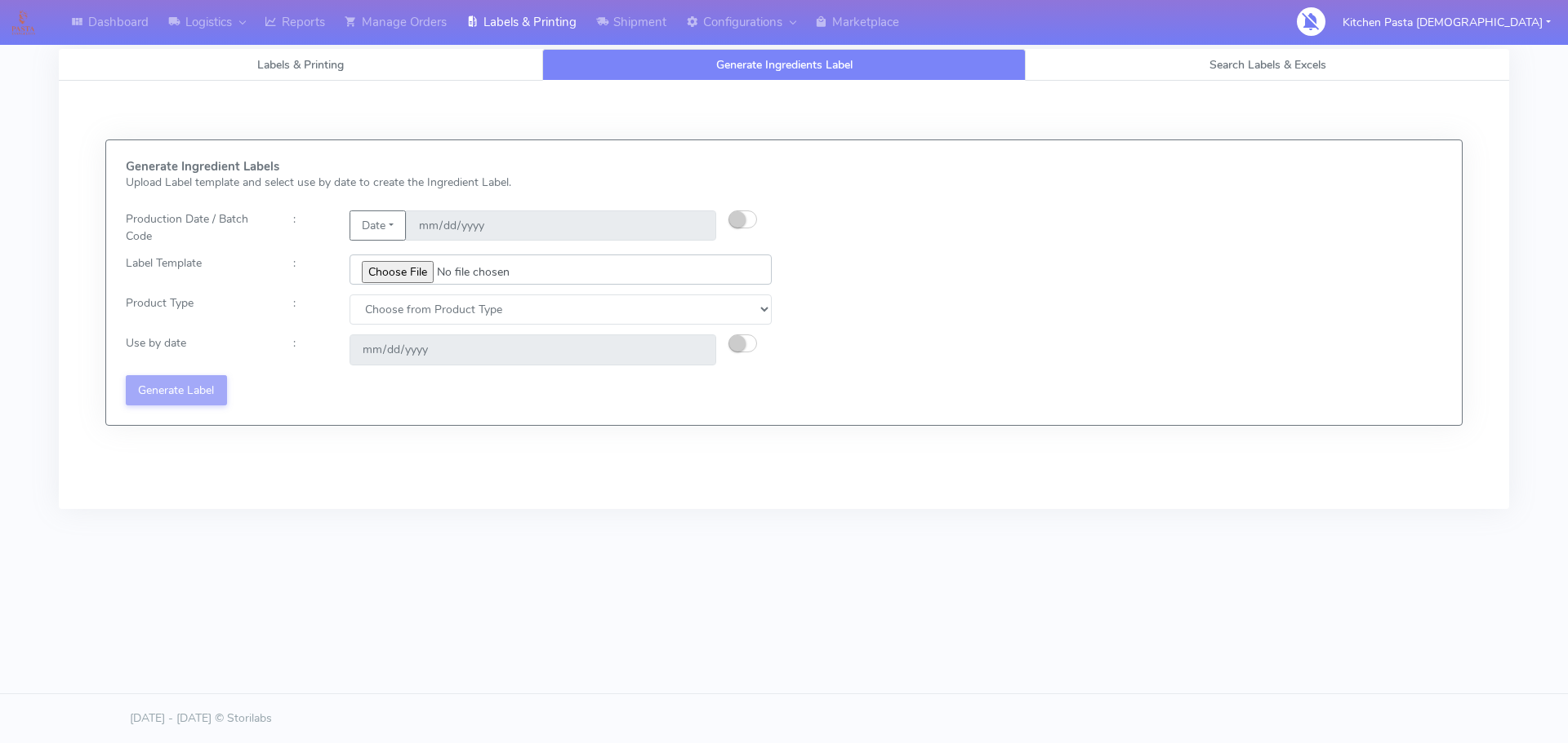
click at [393, 280] on input "file" at bounding box center [560, 269] width 422 height 30
type input "C:\fakepath\Profiteroles V1.jpg"
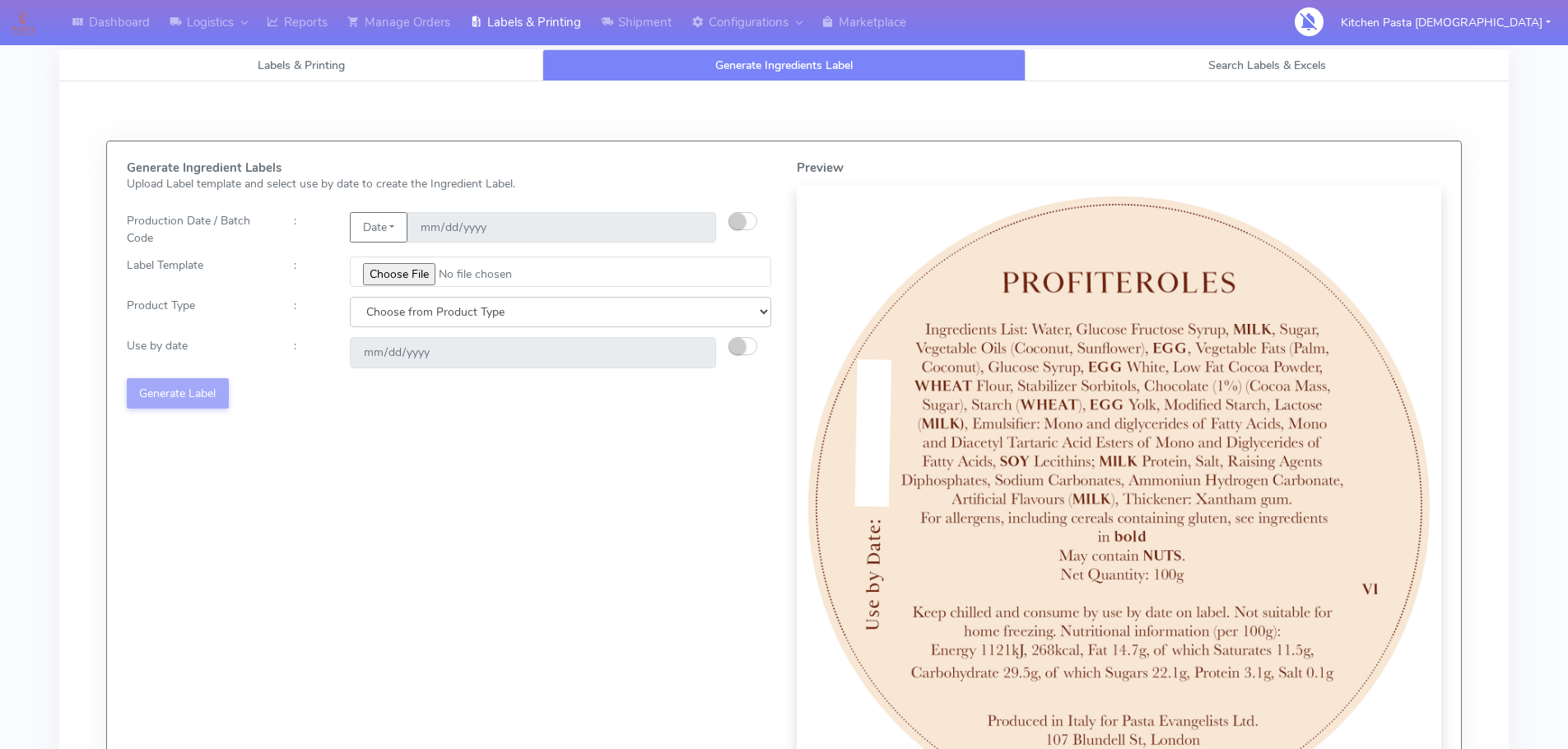
click at [427, 319] on select "Choose from Product Type ECOM ERETAIL CIRCULAR CIRC_DESERTS LASAGNE" at bounding box center [560, 312] width 421 height 30
select select "3"
click at [350, 297] on select "Choose from Product Type ECOM ERETAIL CIRCULAR CIRC_DESERTS LASAGNE" at bounding box center [560, 312] width 421 height 30
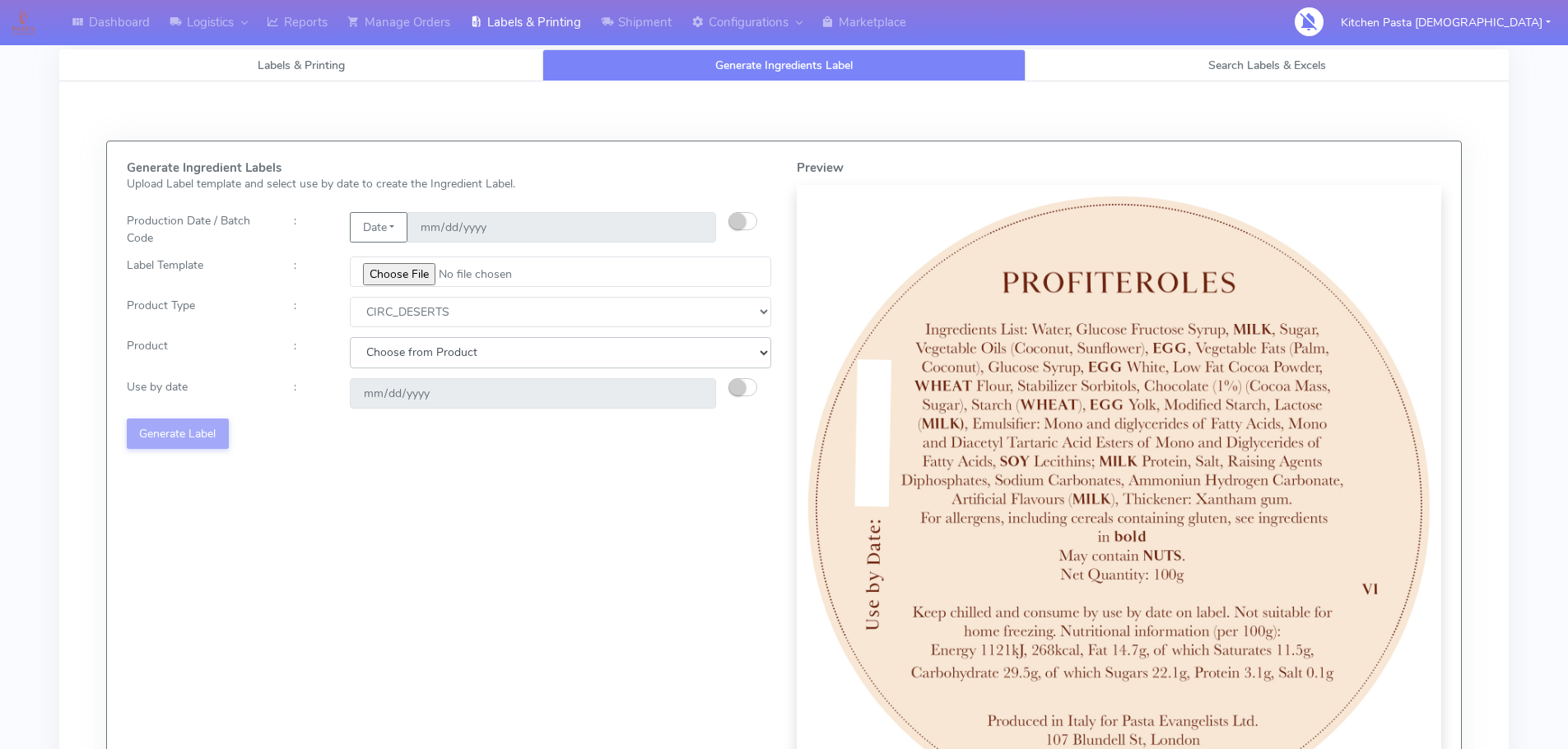
click at [482, 354] on select "Choose from Product CLASSIC_TIRAMISU CREMA_AMARENA PROFITEROLES" at bounding box center [560, 352] width 421 height 30
select select "2"
click at [350, 337] on select "Choose from Product CLASSIC_TIRAMISU CREMA_AMARENA PROFITEROLES" at bounding box center [560, 352] width 421 height 30
type input "2025-09-24"
click at [270, 431] on div "Generate Ingredient Labels Upload Label template and select use by date to crea…" at bounding box center [448, 496] width 669 height 668
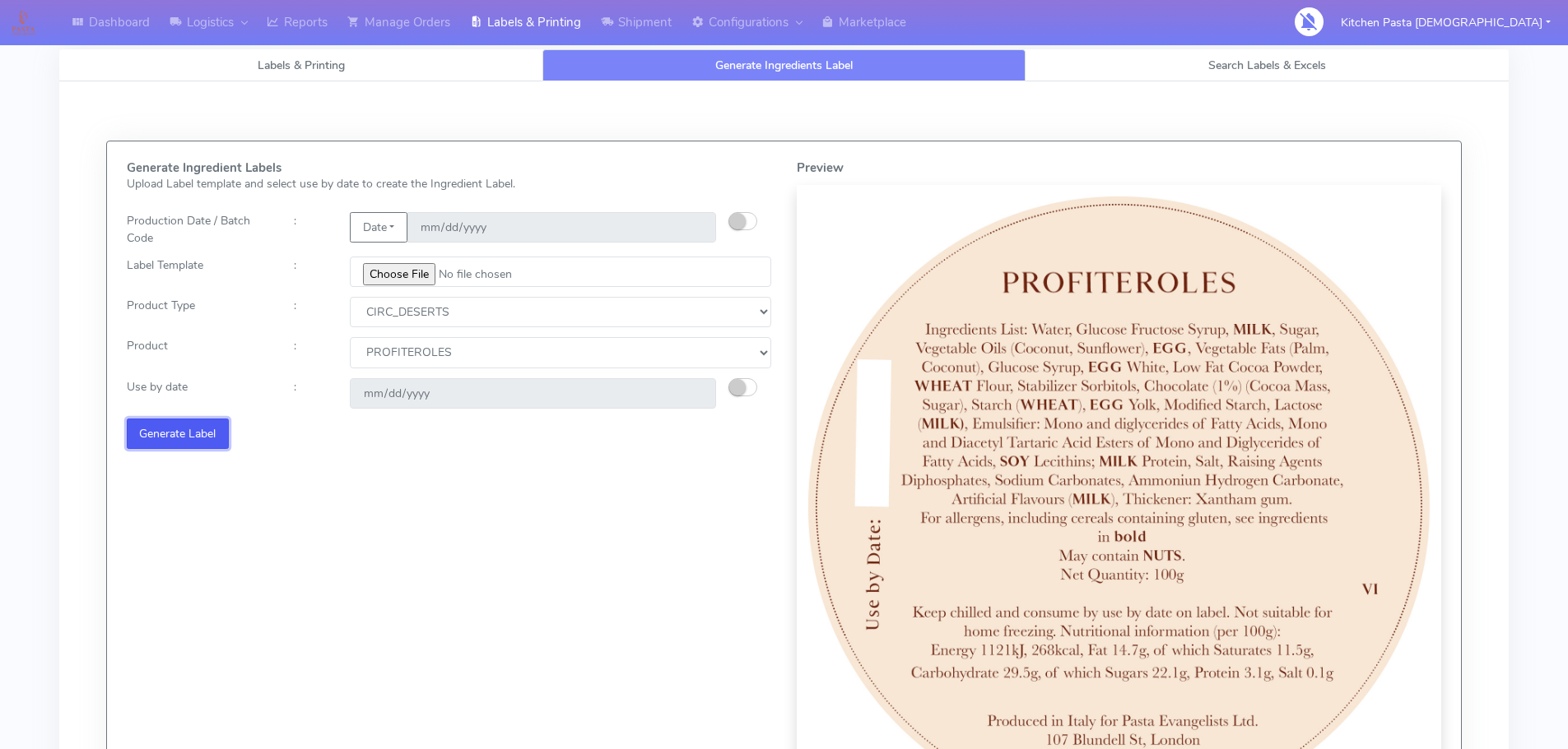
click at [216, 436] on button "Generate Label" at bounding box center [177, 433] width 102 height 30
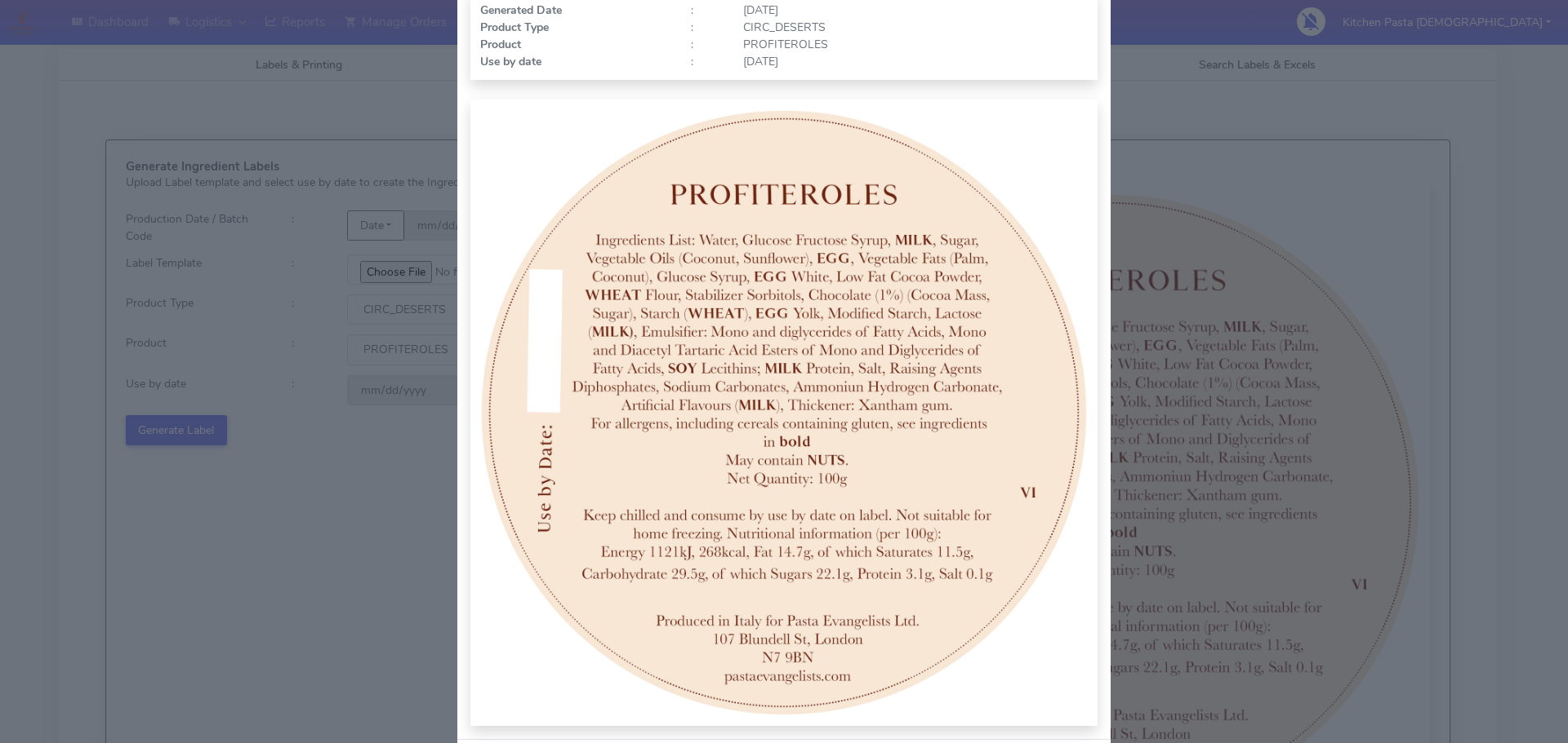
scroll to position [169, 0]
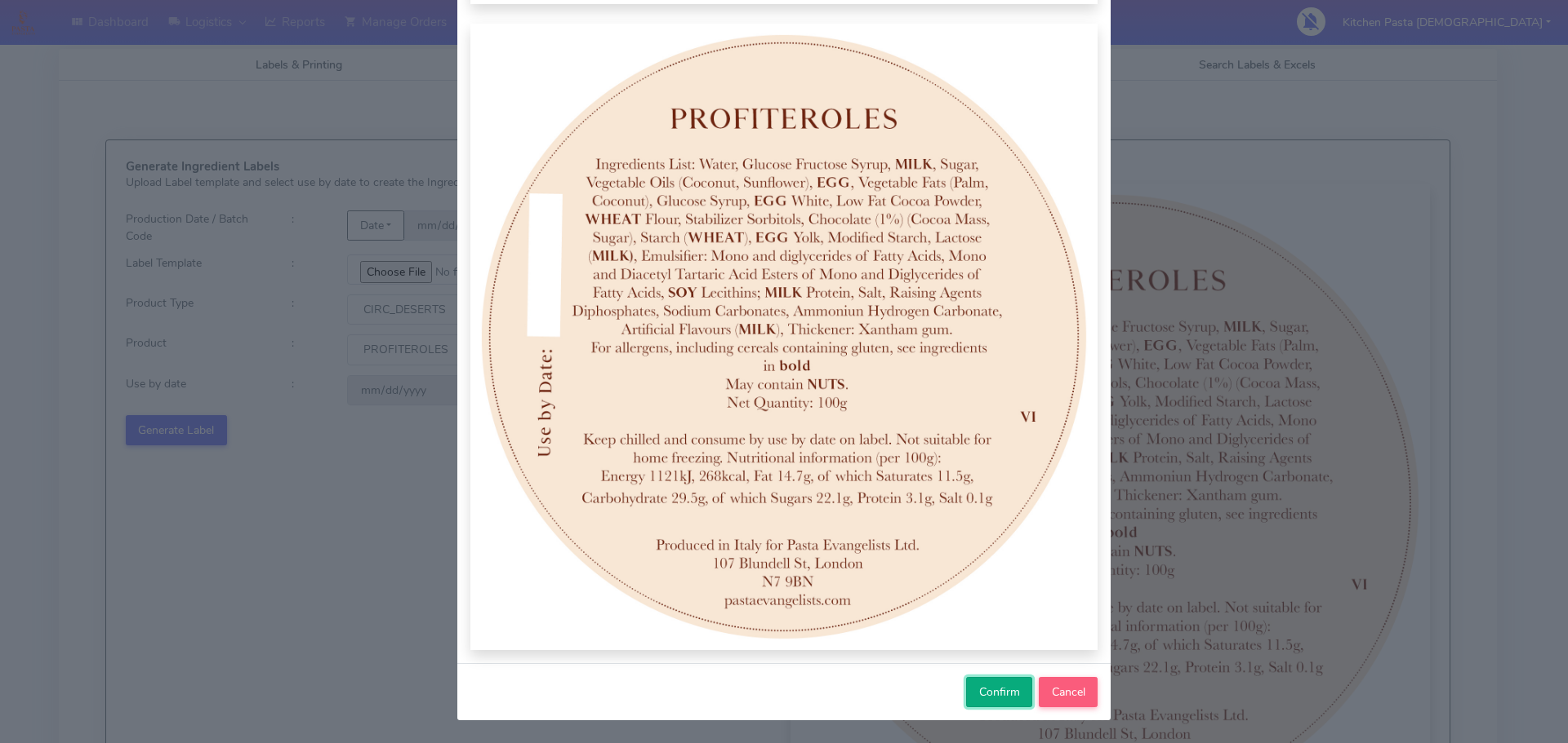
click at [988, 685] on span "Confirm" at bounding box center [1000, 693] width 41 height 15
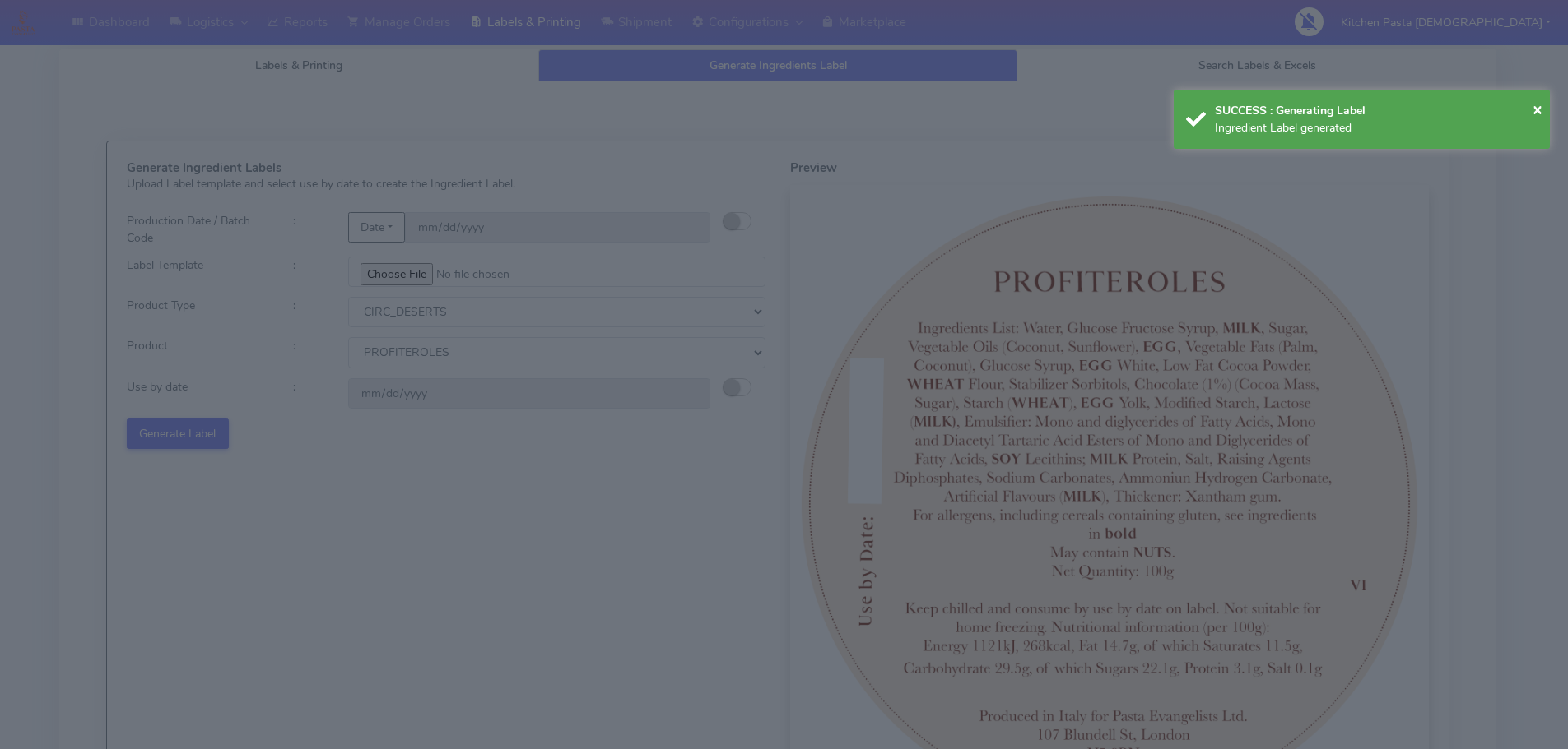
select select
